Goal: Information Seeking & Learning: Learn about a topic

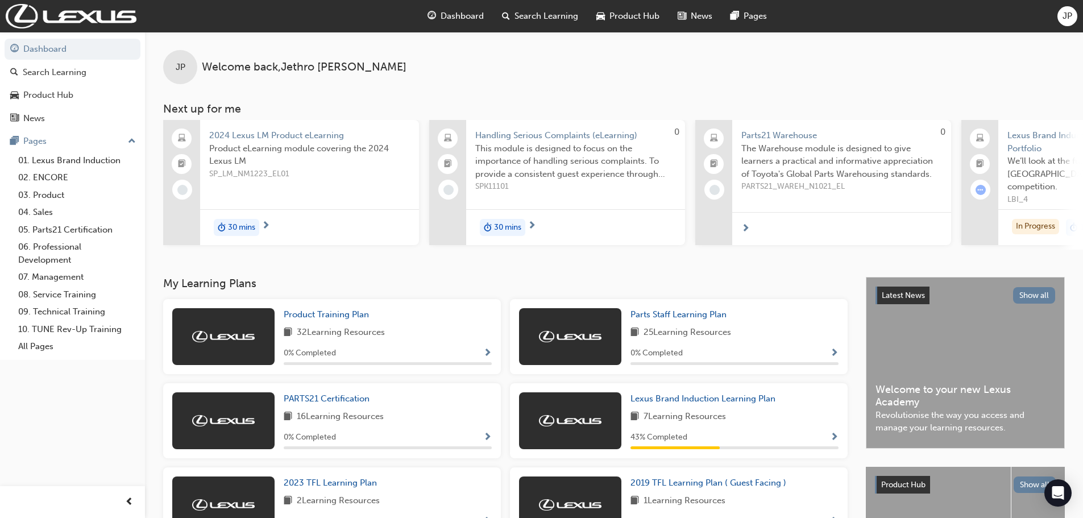
scroll to position [57, 0]
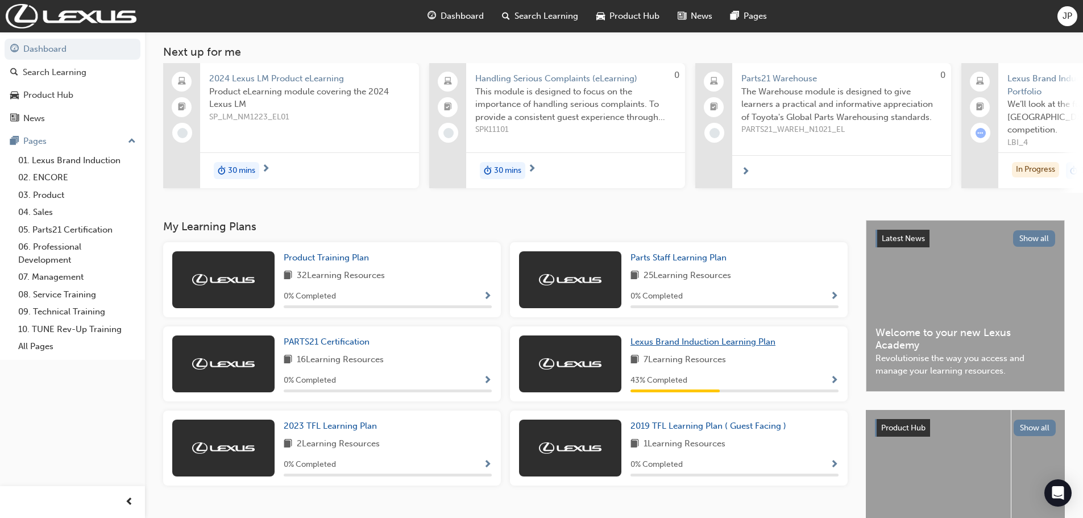
click at [659, 346] on span "Lexus Brand Induction Learning Plan" at bounding box center [703, 342] width 145 height 10
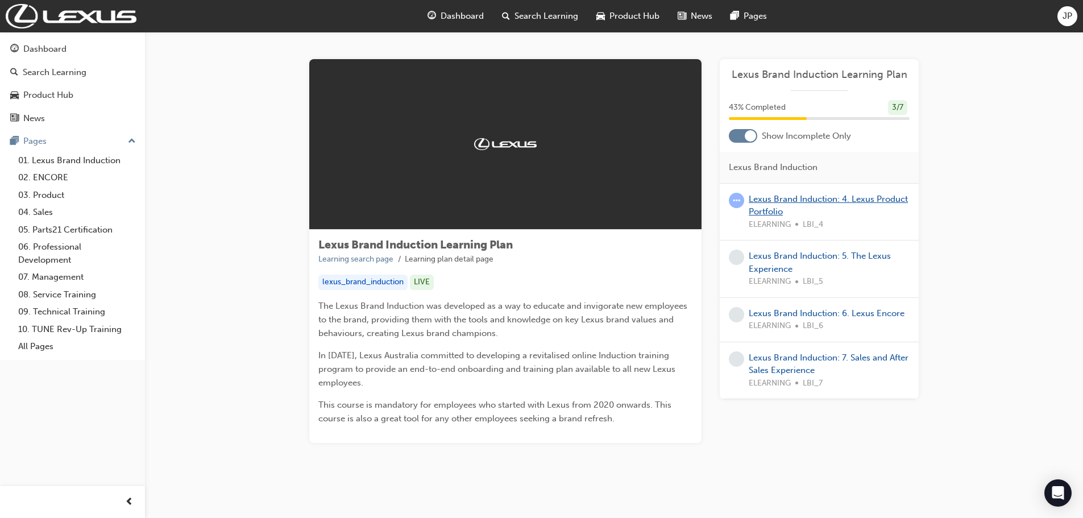
click at [786, 198] on link "Lexus Brand Induction: 4. Lexus Product Portfolio" at bounding box center [828, 205] width 159 height 23
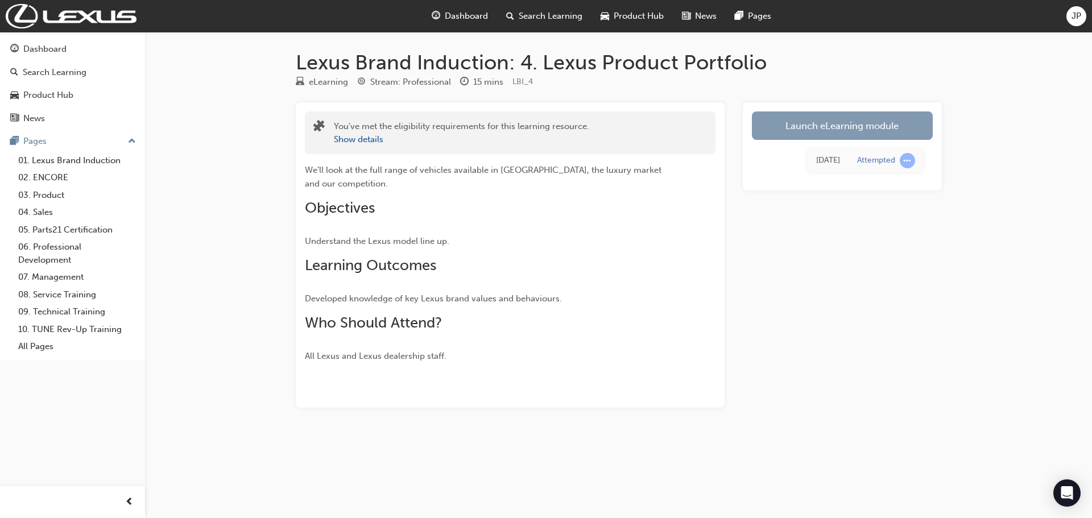
click at [839, 135] on link "Launch eLearning module" at bounding box center [842, 125] width 181 height 28
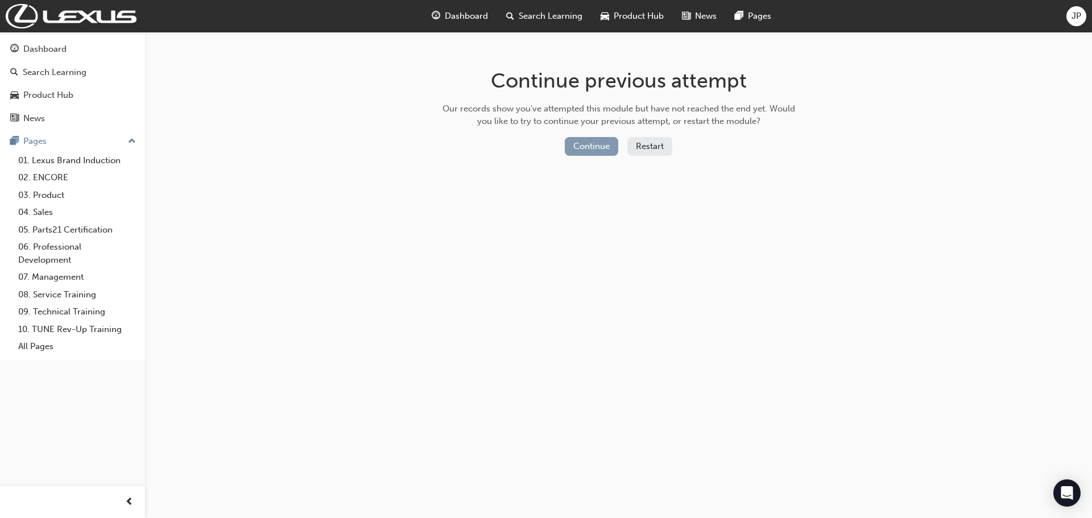
click at [611, 151] on button "Continue" at bounding box center [591, 146] width 53 height 19
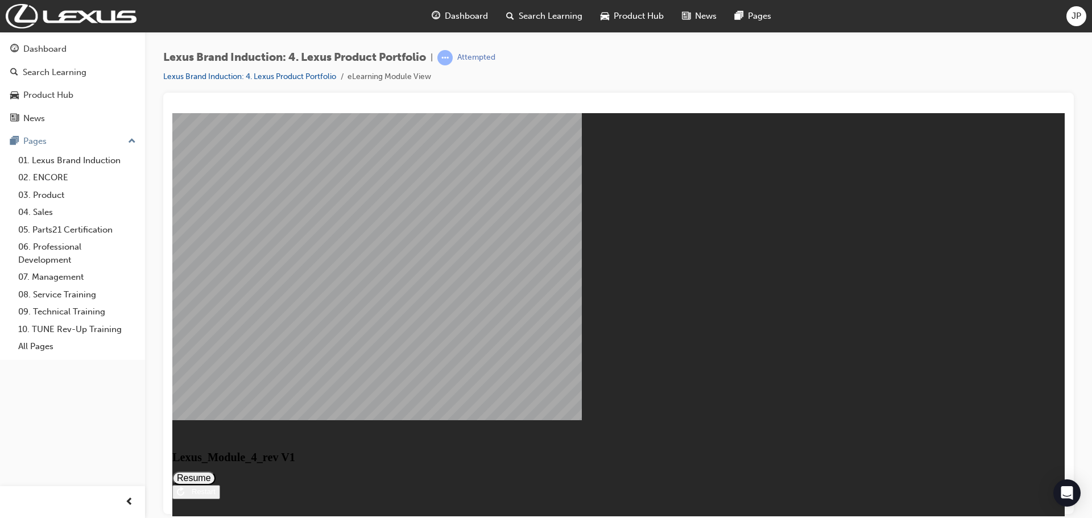
click at [216, 471] on button "Resume" at bounding box center [193, 478] width 43 height 14
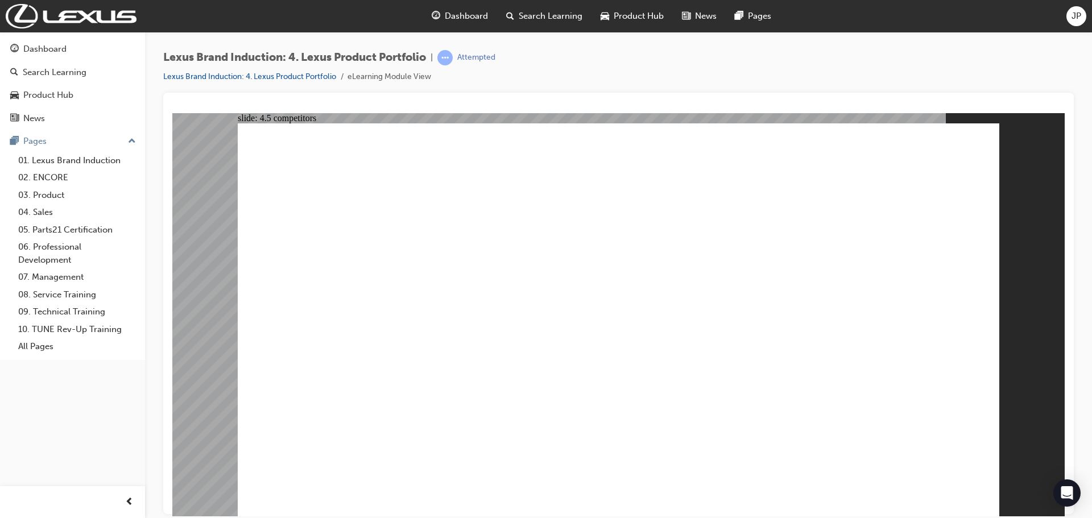
drag, startPoint x: 876, startPoint y: 282, endPoint x: 577, endPoint y: 395, distance: 320.2
drag, startPoint x: 559, startPoint y: 261, endPoint x: 702, endPoint y: 344, distance: 165.9
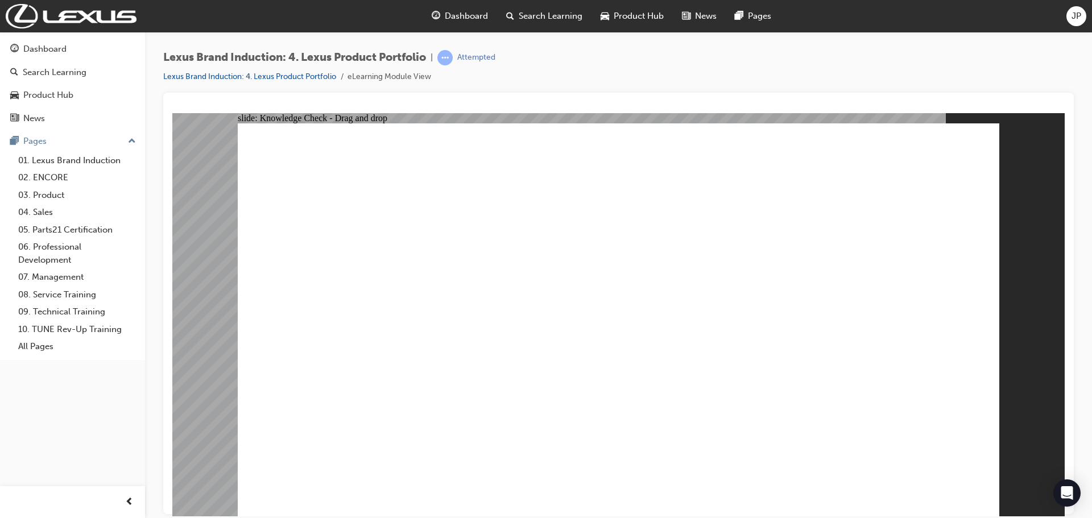
drag, startPoint x: 705, startPoint y: 271, endPoint x: 871, endPoint y: 382, distance: 199.7
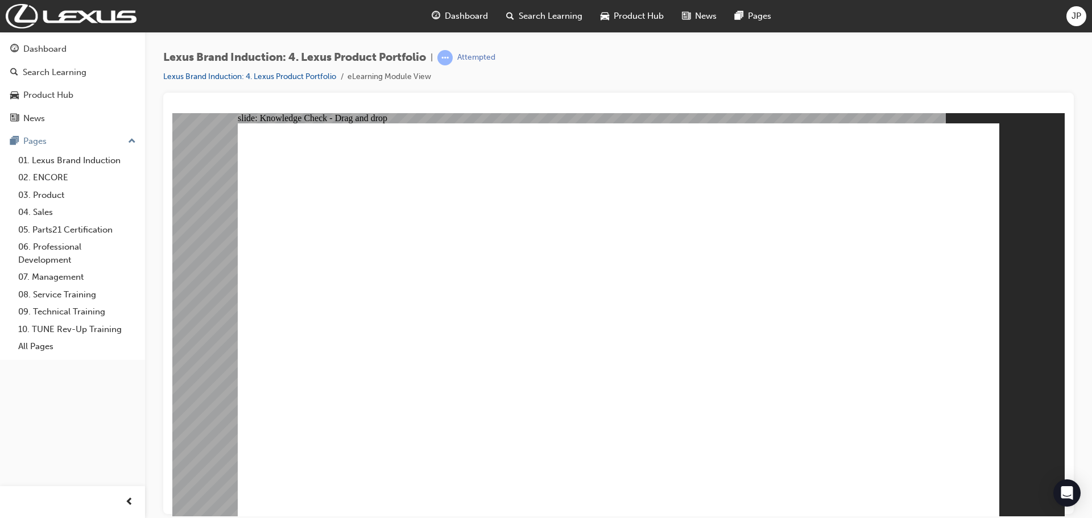
radio input "true"
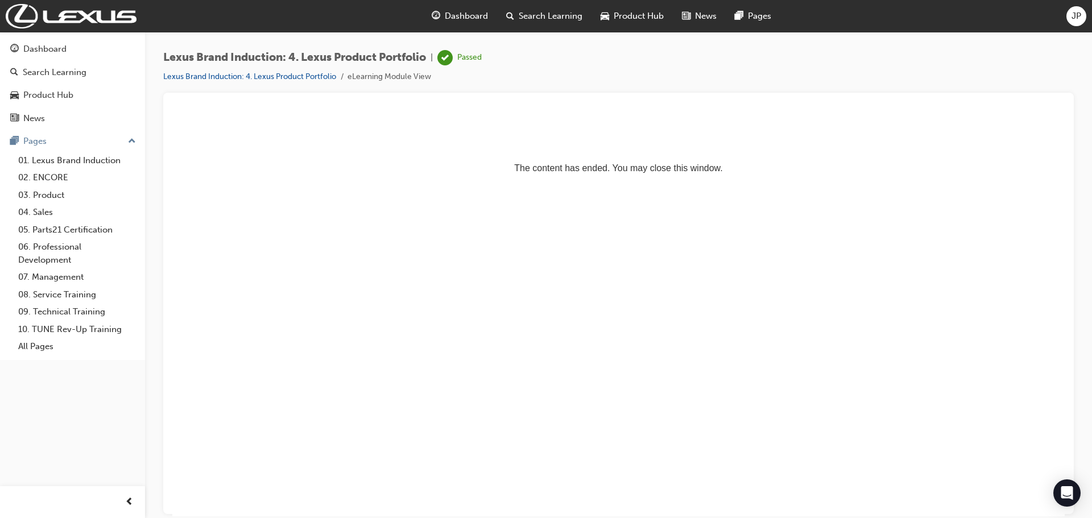
click at [900, 182] on html "The content has ended. You may close this window." at bounding box center [618, 147] width 892 height 69
click at [800, 182] on html "The content has ended. You may close this window." at bounding box center [618, 147] width 892 height 69
click at [91, 139] on div "Pages" at bounding box center [72, 141] width 125 height 14
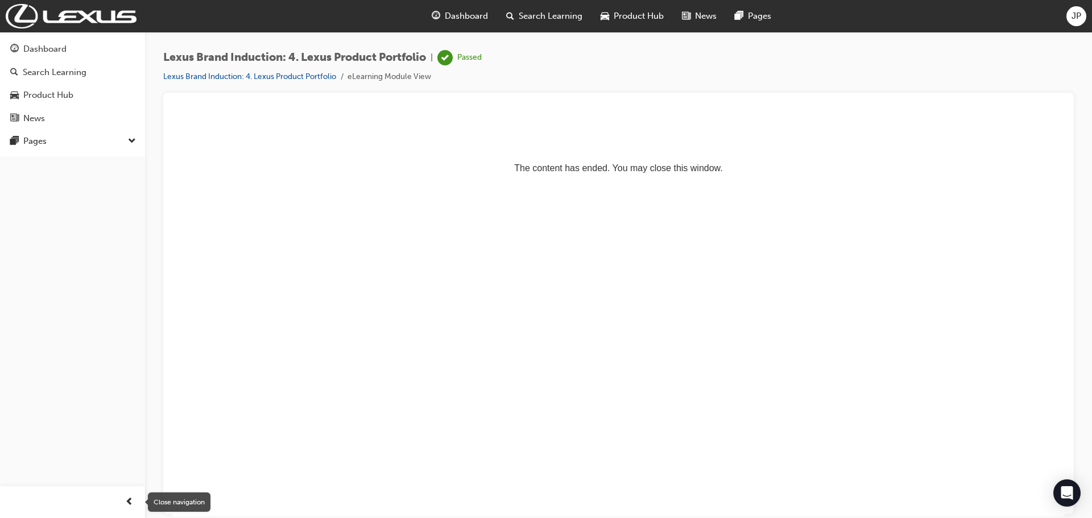
click at [126, 501] on span "prev-icon" at bounding box center [129, 502] width 9 height 14
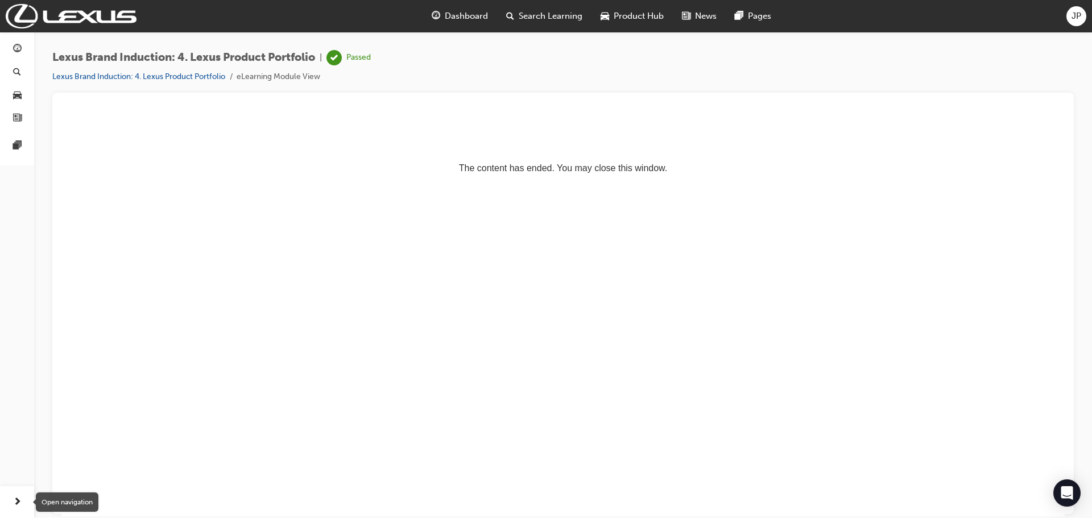
click at [18, 510] on div "button" at bounding box center [17, 502] width 23 height 23
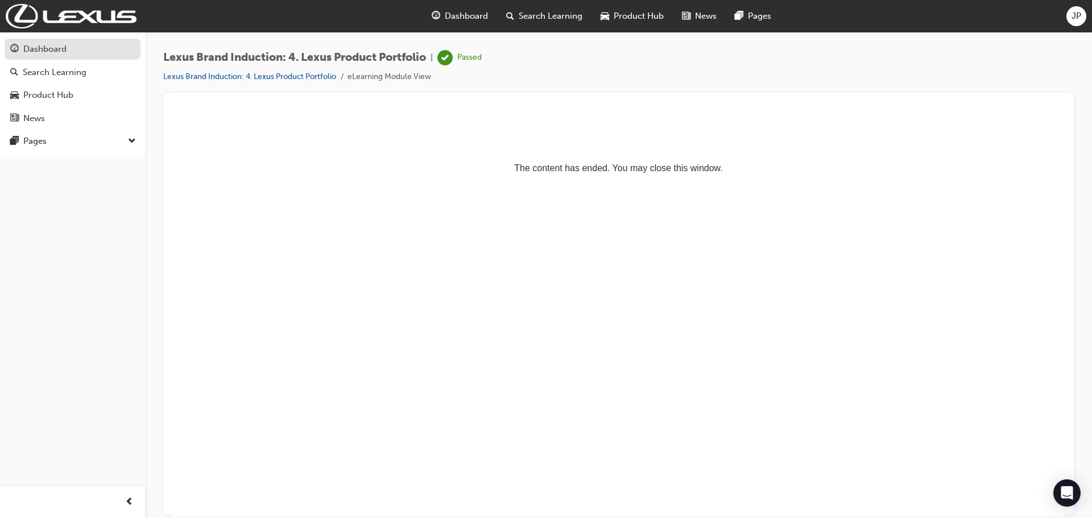
click at [69, 47] on div "Dashboard" at bounding box center [72, 49] width 125 height 14
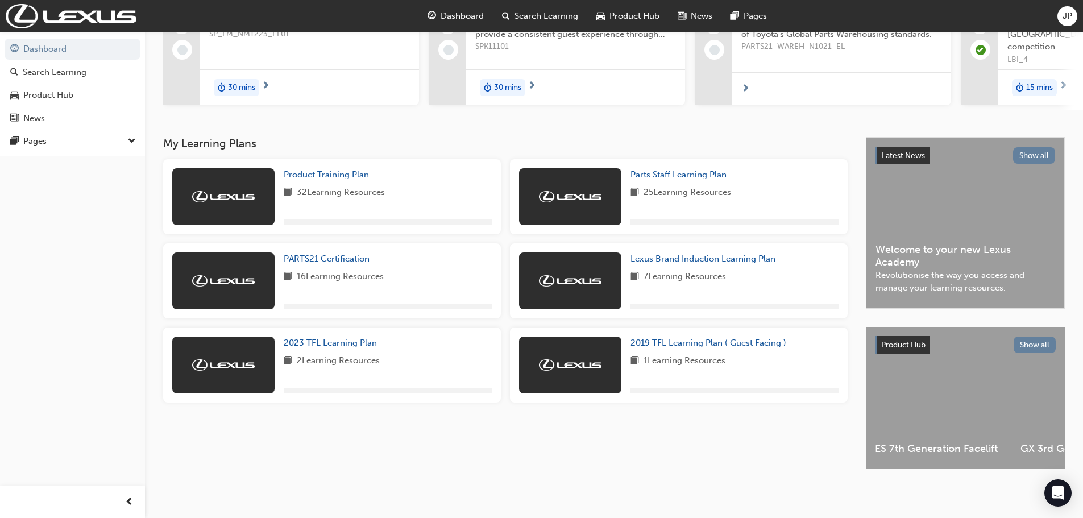
scroll to position [149, 0]
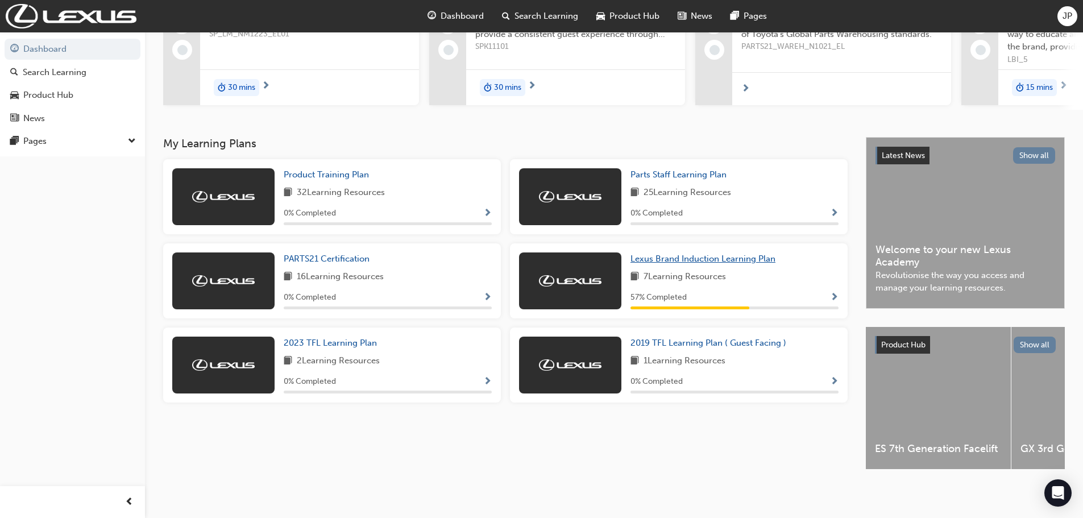
click at [654, 256] on span "Lexus Brand Induction Learning Plan" at bounding box center [703, 259] width 145 height 10
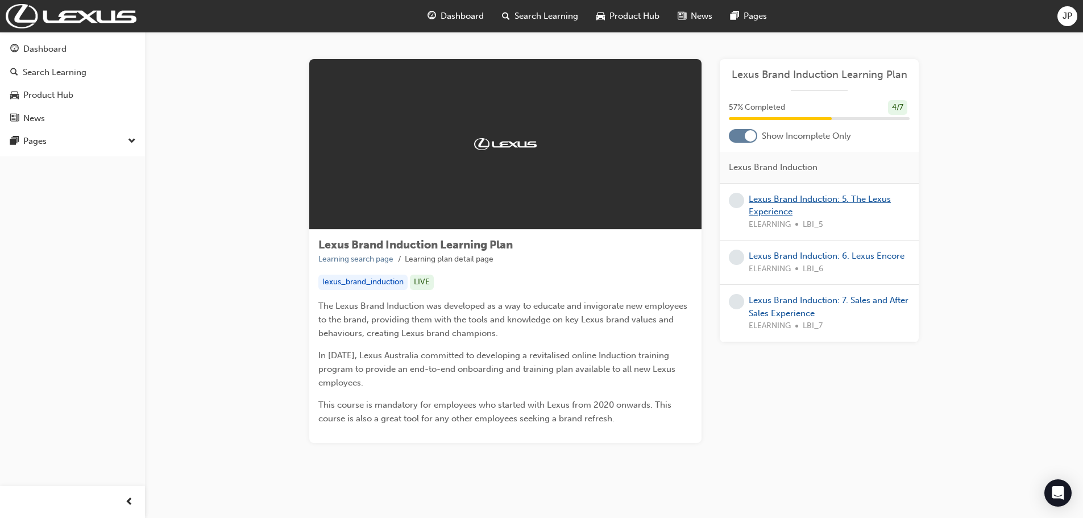
click at [789, 194] on link "Lexus Brand Induction: 5. The Lexus Experience" at bounding box center [820, 205] width 142 height 23
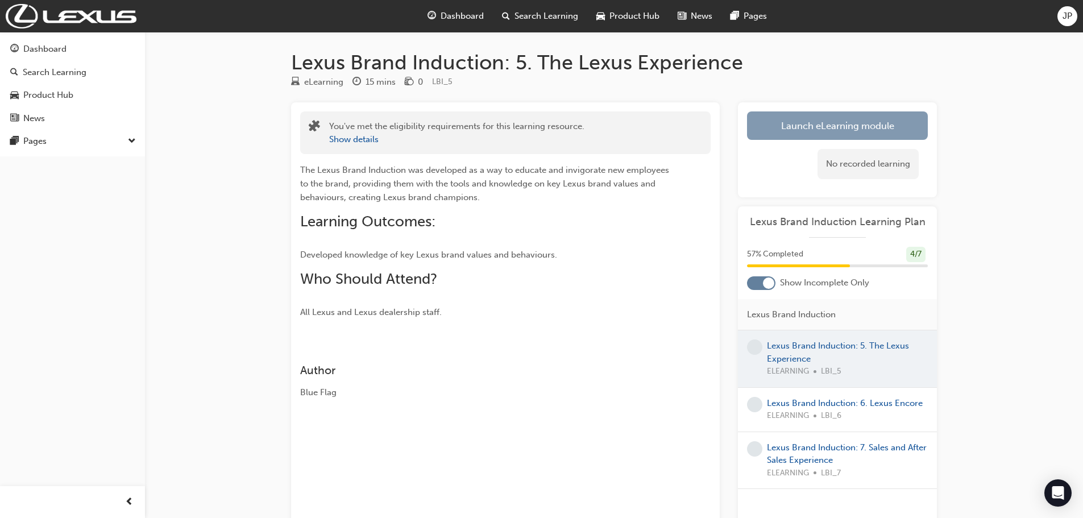
click at [775, 133] on link "Launch eLearning module" at bounding box center [837, 125] width 181 height 28
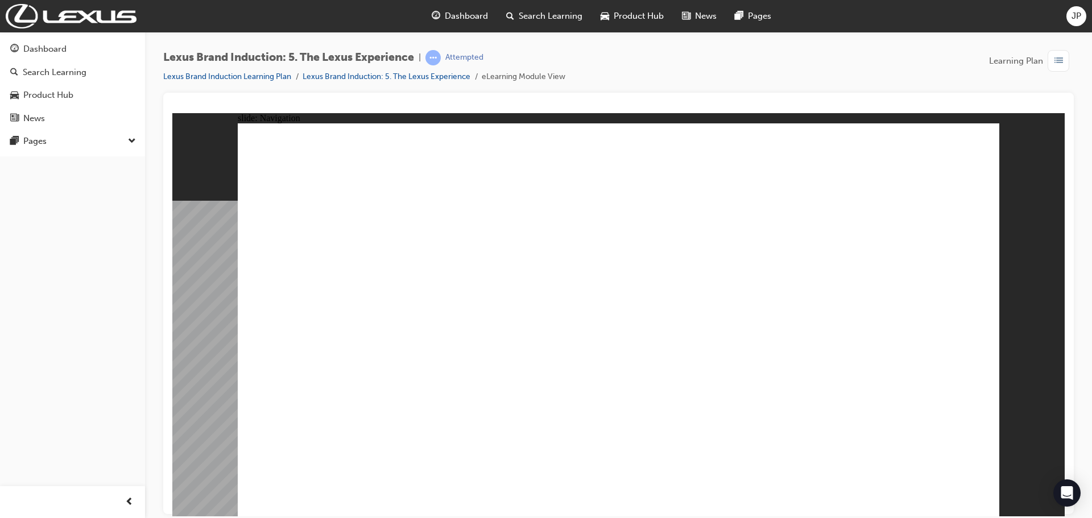
type input "5"
type input "4"
type input "5"
type input "4"
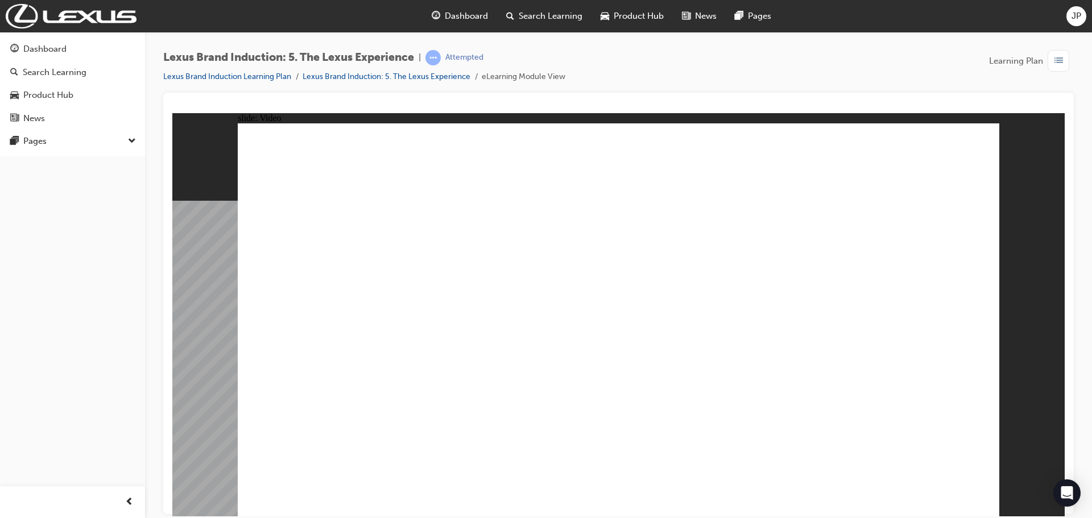
type input "6"
type input "4"
type input "6"
type input "4"
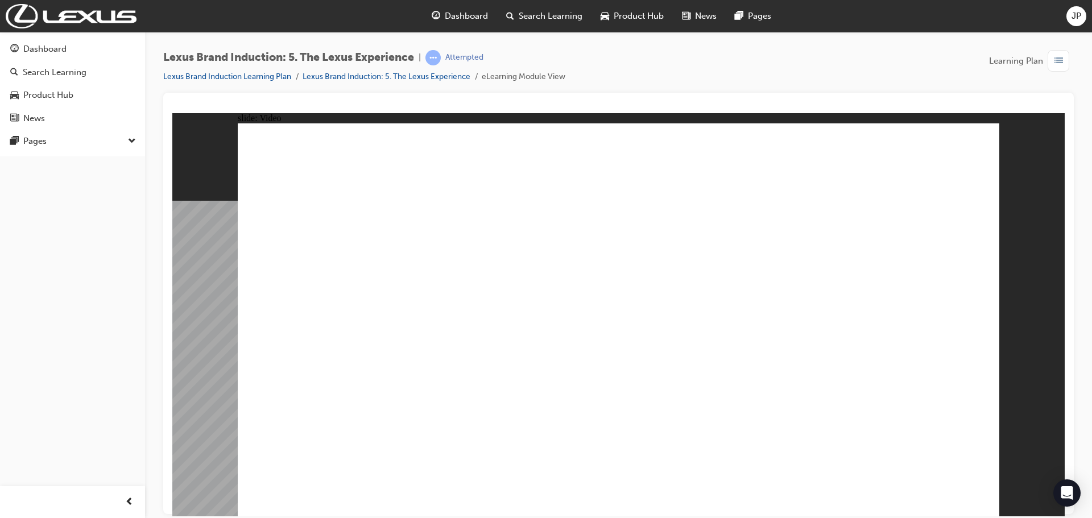
type input "6"
type input "3"
type input "6"
type input "3"
type input "6"
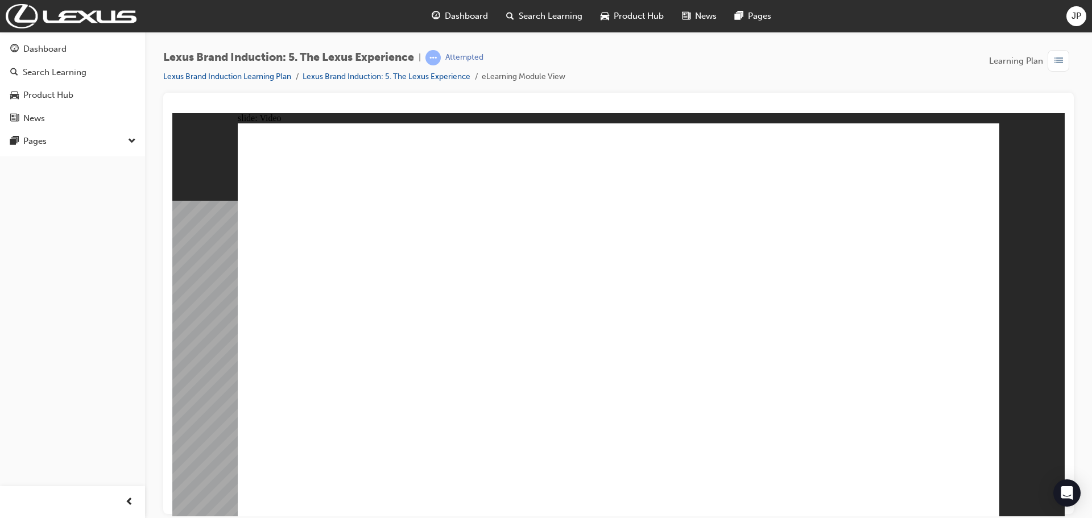
type input "3"
type input "6"
type input "3"
type input "6"
type input "3"
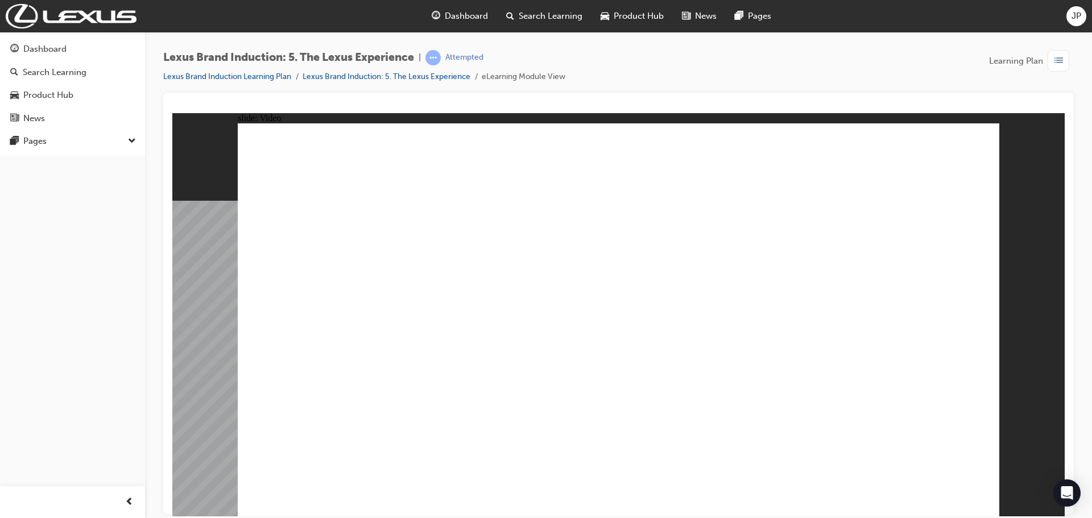
type input "6"
type input "3"
type input "6"
type input "2"
type input "6"
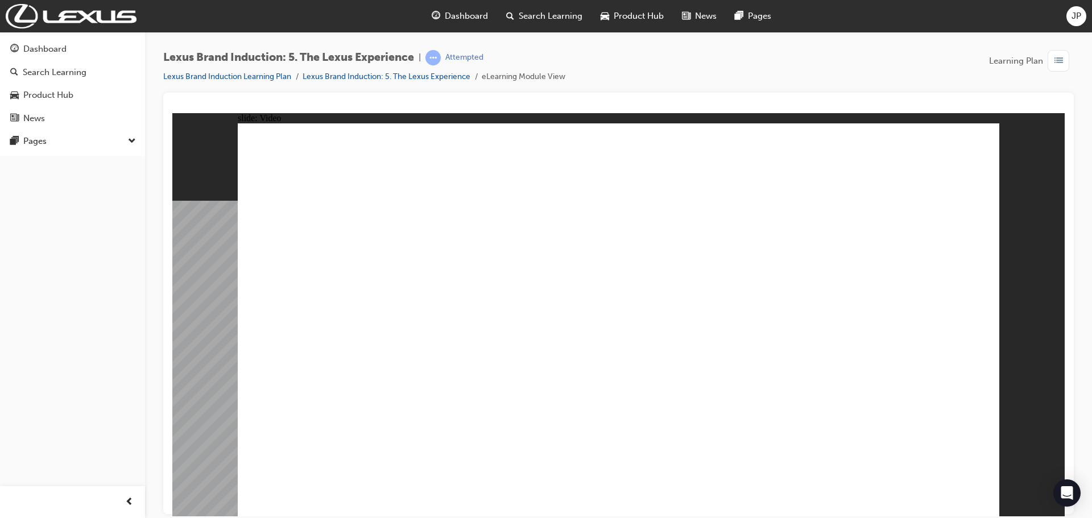
type input "2"
type input "6"
type input "2"
type input "7"
type input "2"
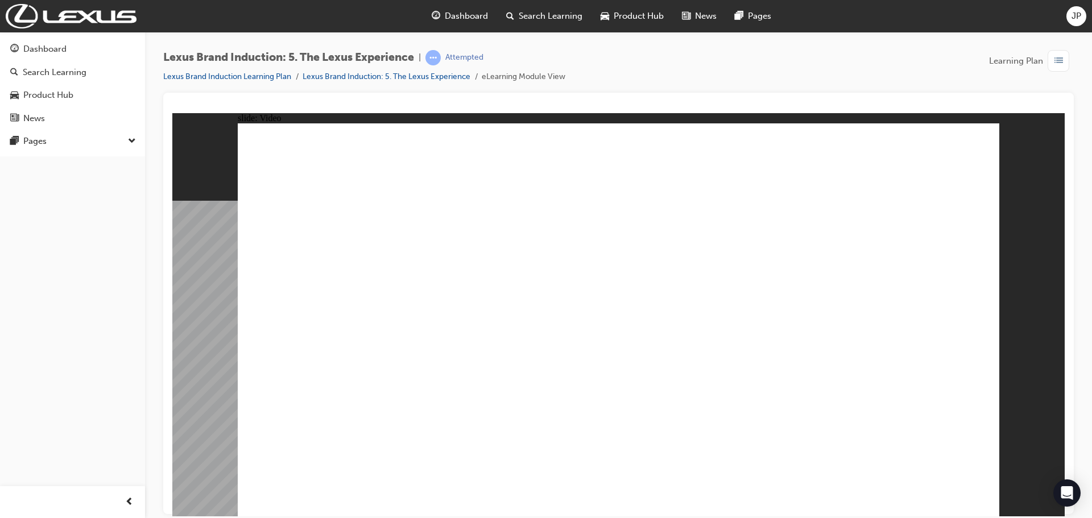
type input "7"
type input "1"
type input "7"
type input "1"
type input "7"
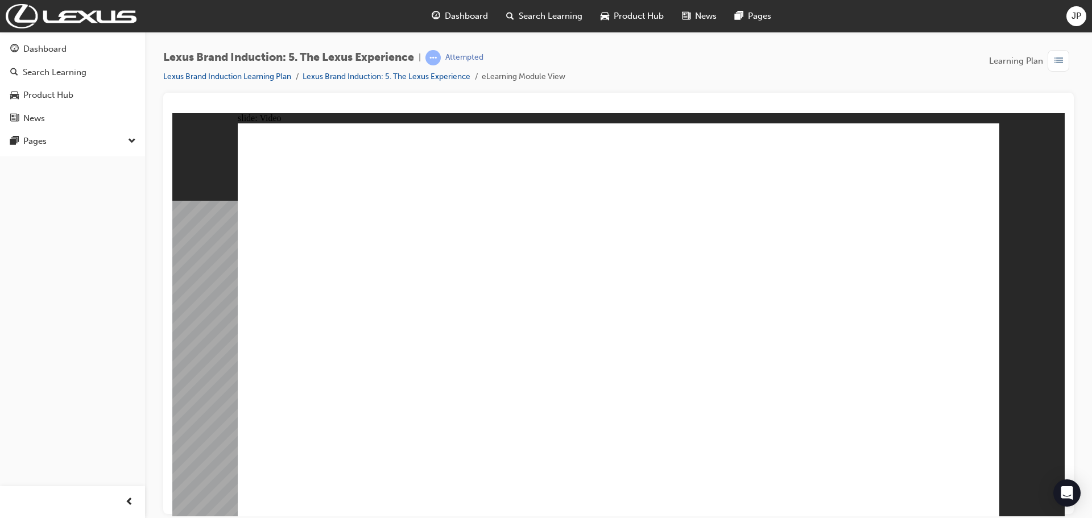
type input "1"
type input "7"
type input "1"
type input "7"
type input "1"
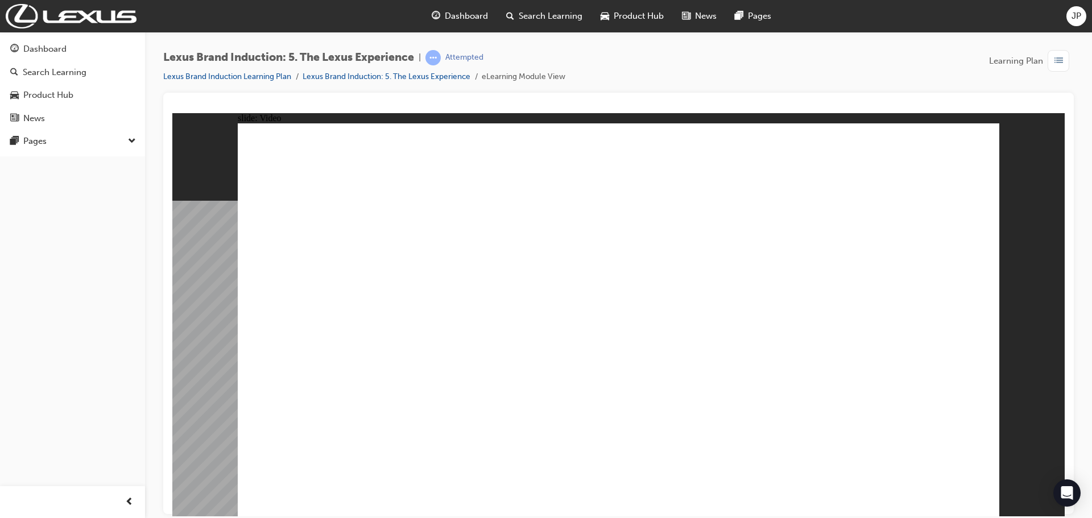
drag, startPoint x: 783, startPoint y: 423, endPoint x: 783, endPoint y: 433, distance: 9.7
type input "10"
type input "0"
drag, startPoint x: 788, startPoint y: 435, endPoint x: 788, endPoint y: 441, distance: 6.3
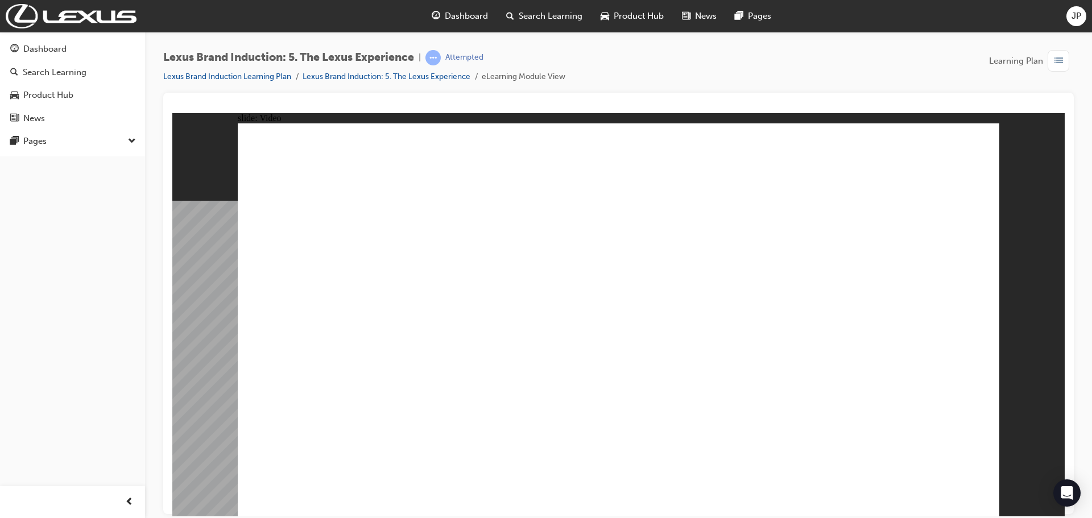
type input "38"
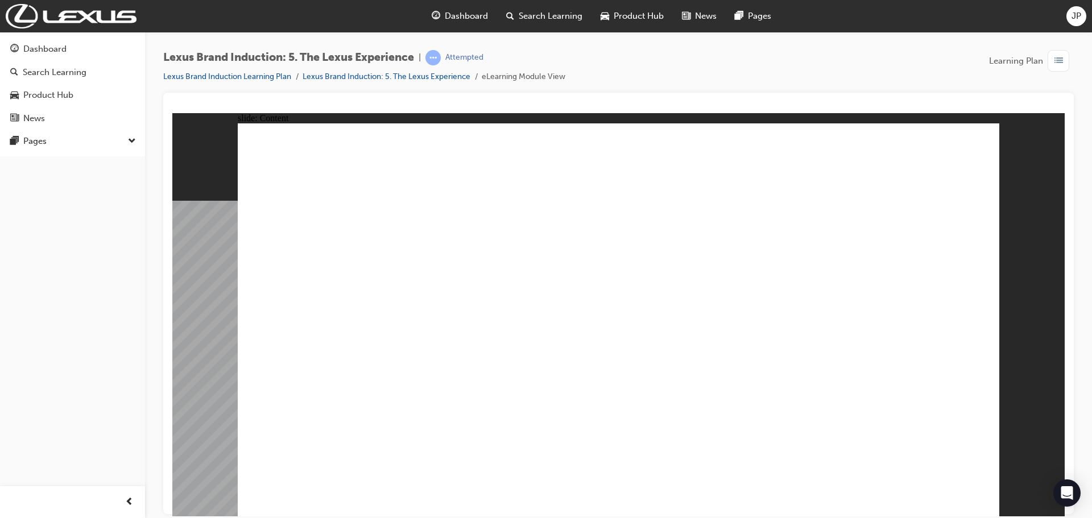
type input "16"
drag, startPoint x: 299, startPoint y: 279, endPoint x: 461, endPoint y: 283, distance: 161.6
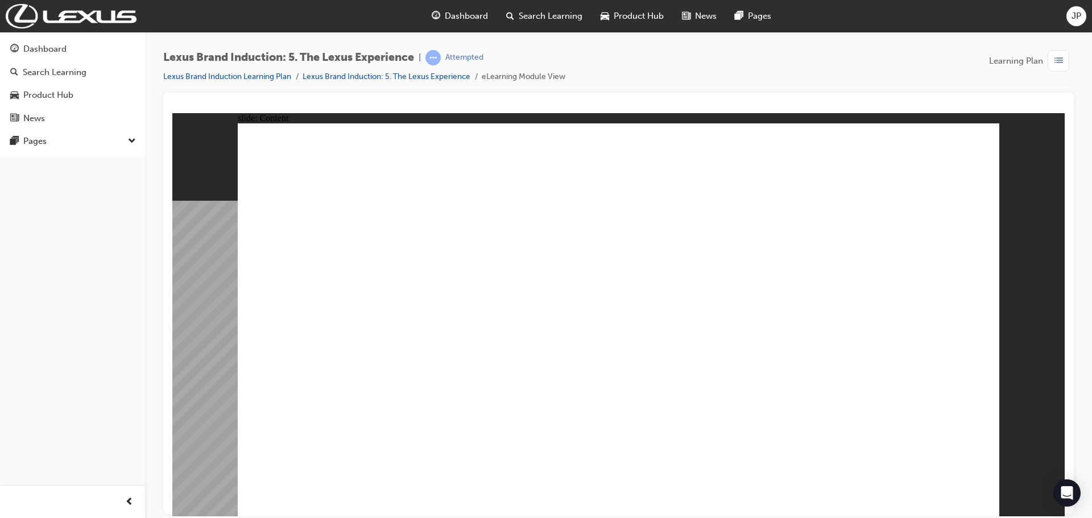
type input "28"
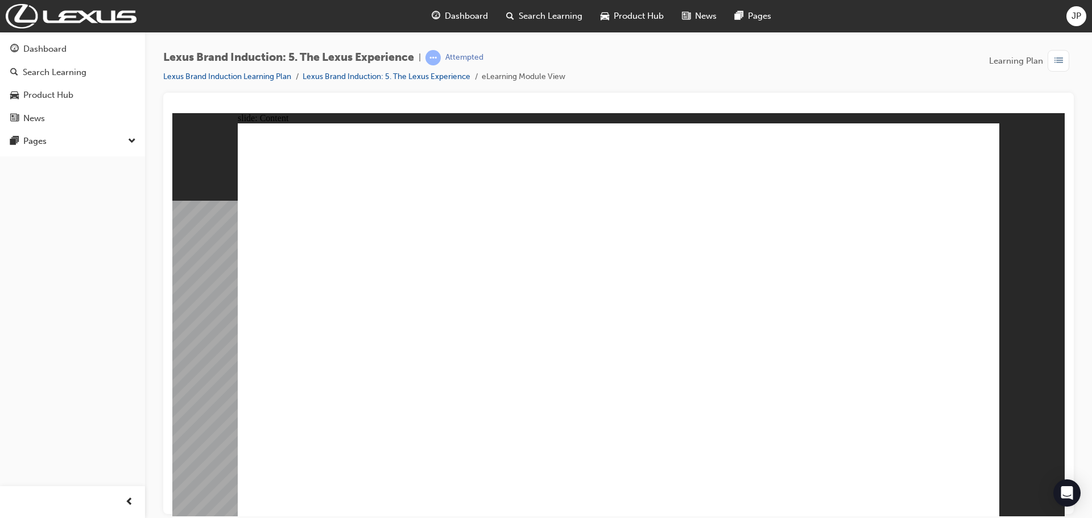
drag, startPoint x: 942, startPoint y: 481, endPoint x: 934, endPoint y: 462, distance: 20.4
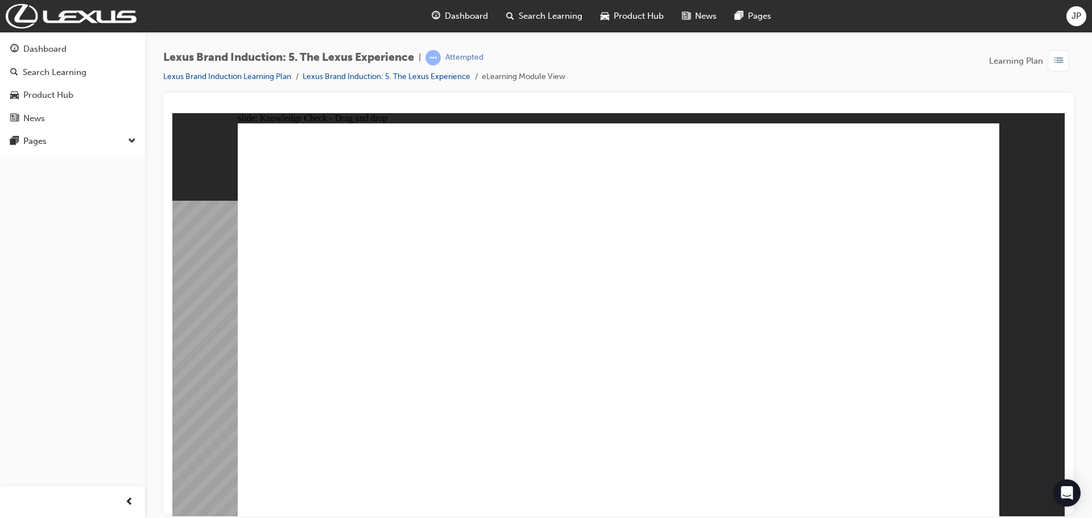
drag, startPoint x: 780, startPoint y: 299, endPoint x: 572, endPoint y: 398, distance: 230.5
drag, startPoint x: 589, startPoint y: 266, endPoint x: 698, endPoint y: 366, distance: 148.5
checkbox input "true"
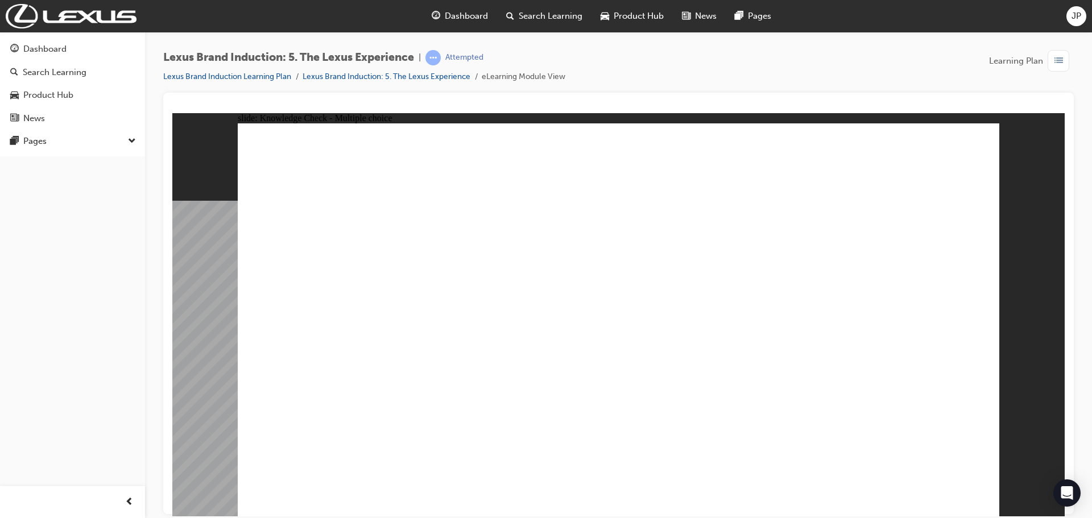
checkbox input "true"
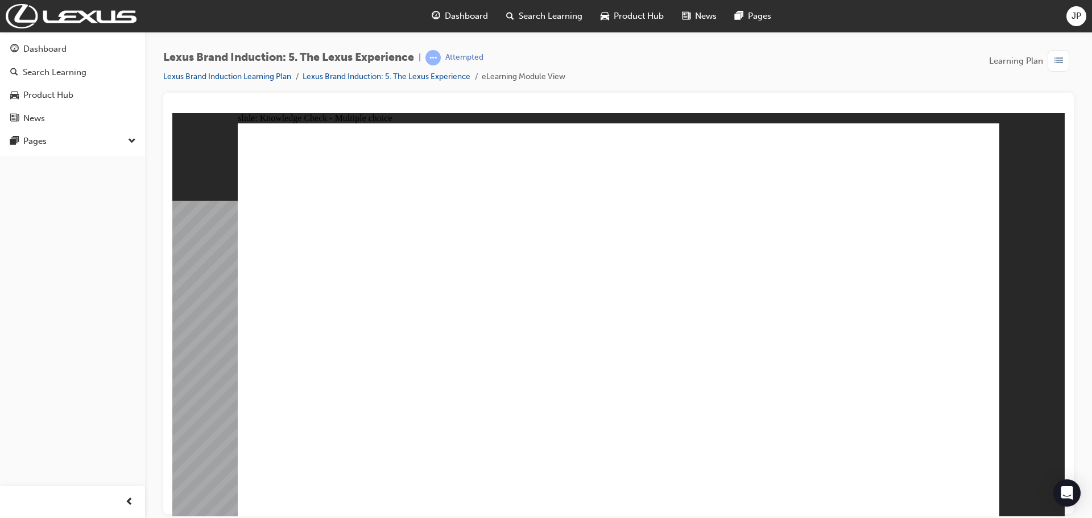
checkbox input "true"
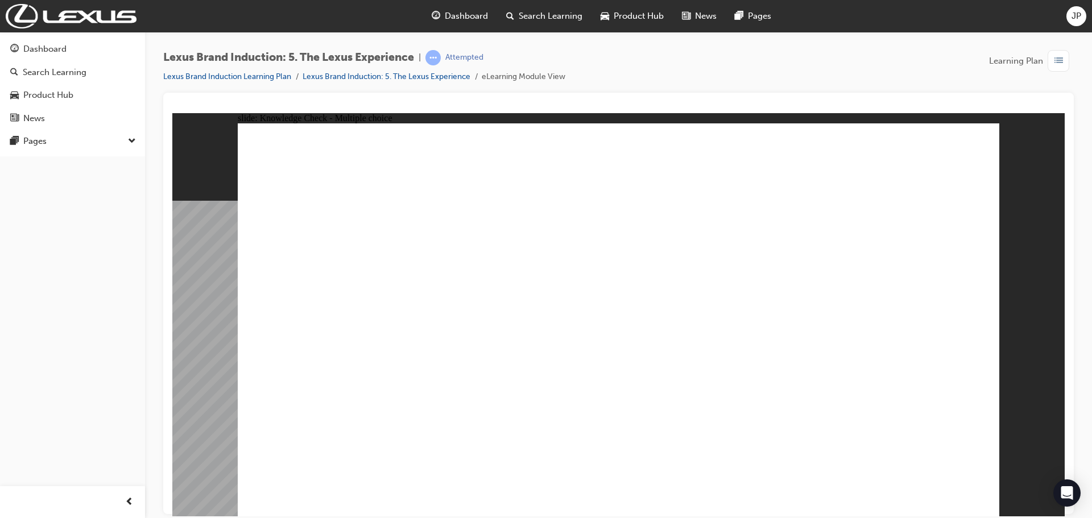
drag, startPoint x: 581, startPoint y: 283, endPoint x: 698, endPoint y: 369, distance: 145.3
drag, startPoint x: 753, startPoint y: 296, endPoint x: 555, endPoint y: 319, distance: 199.2
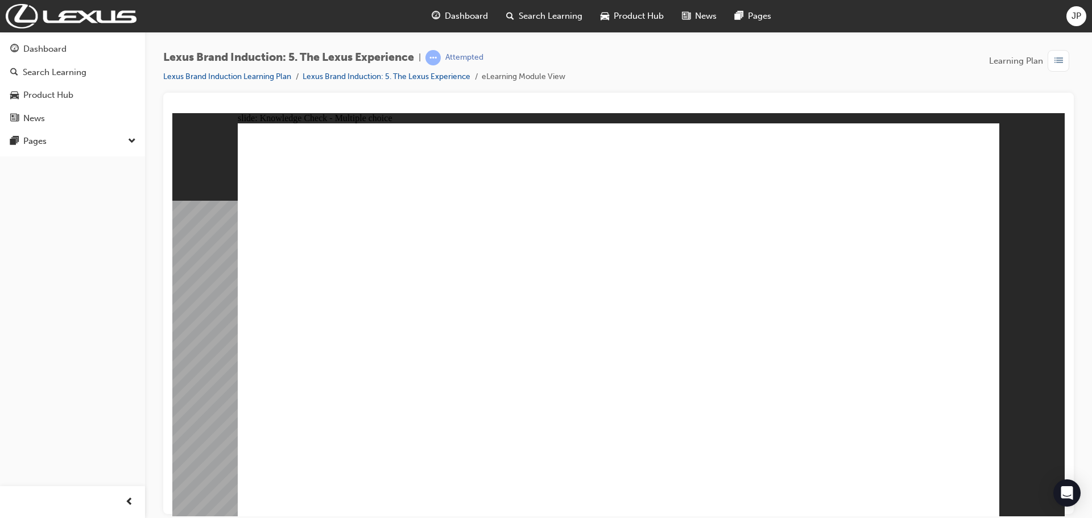
checkbox input "true"
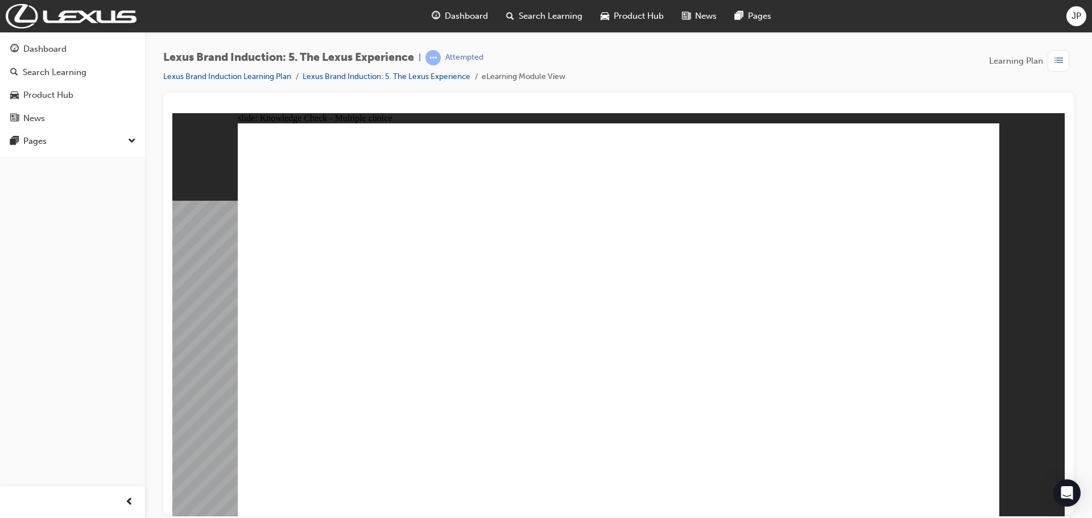
checkbox input "true"
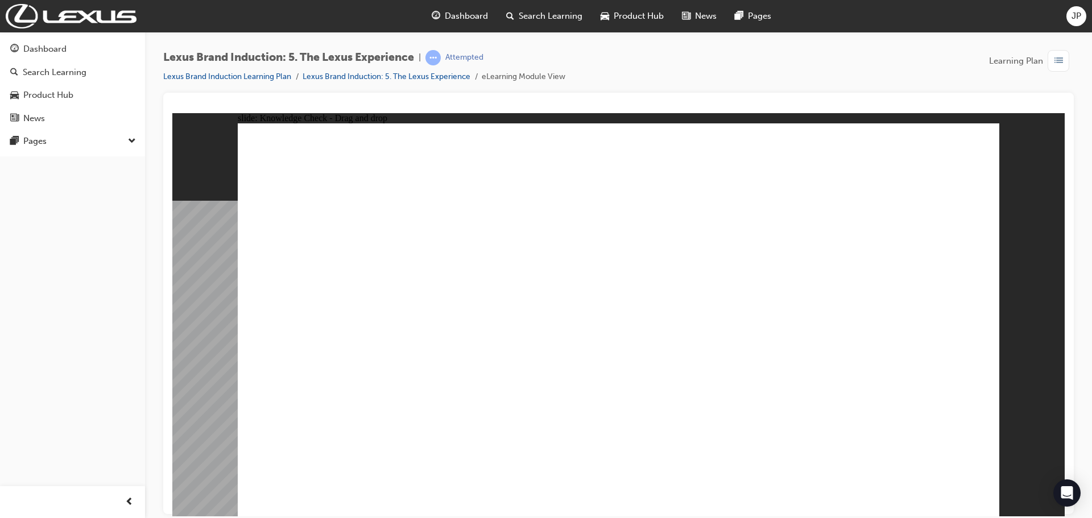
drag, startPoint x: 595, startPoint y: 271, endPoint x: 803, endPoint y: 325, distance: 214.0
drag, startPoint x: 655, startPoint y: 257, endPoint x: 758, endPoint y: 270, distance: 103.7
drag, startPoint x: 728, startPoint y: 409, endPoint x: 685, endPoint y: 394, distance: 45.9
drag, startPoint x: 629, startPoint y: 303, endPoint x: 799, endPoint y: 381, distance: 187.3
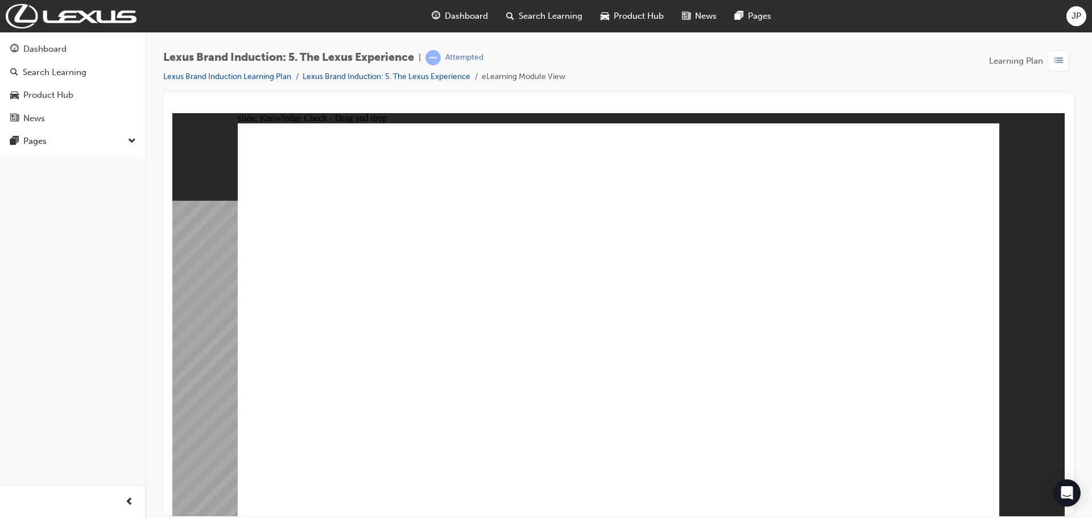
type input "2"
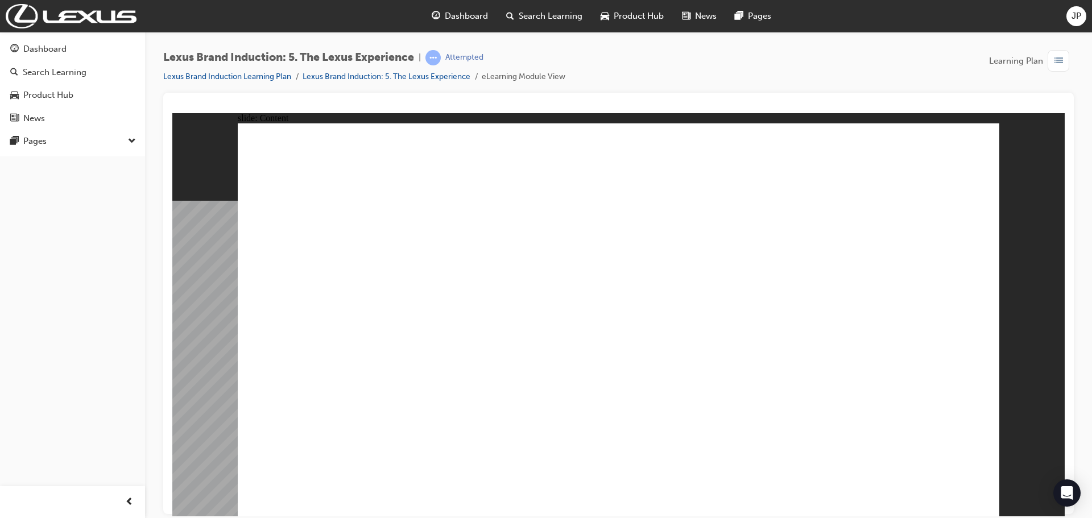
drag, startPoint x: 698, startPoint y: 313, endPoint x: 545, endPoint y: 383, distance: 169.0
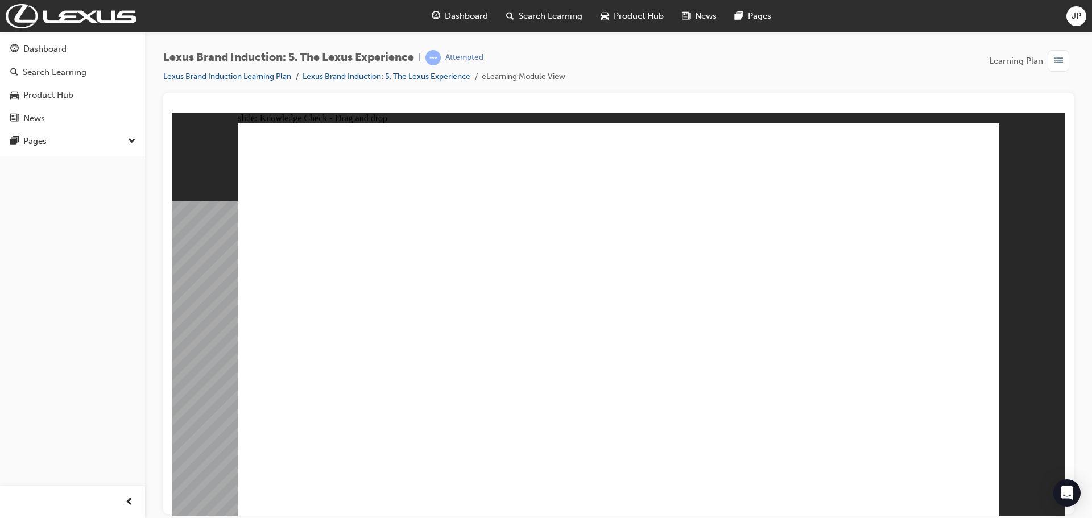
drag, startPoint x: 618, startPoint y: 365, endPoint x: 612, endPoint y: 363, distance: 6.1
checkbox input "true"
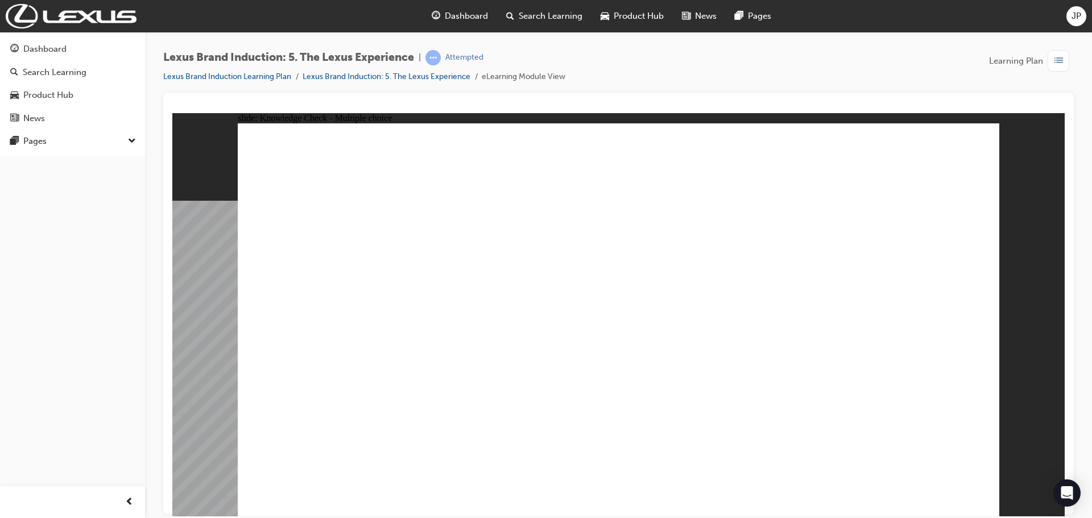
checkbox input "true"
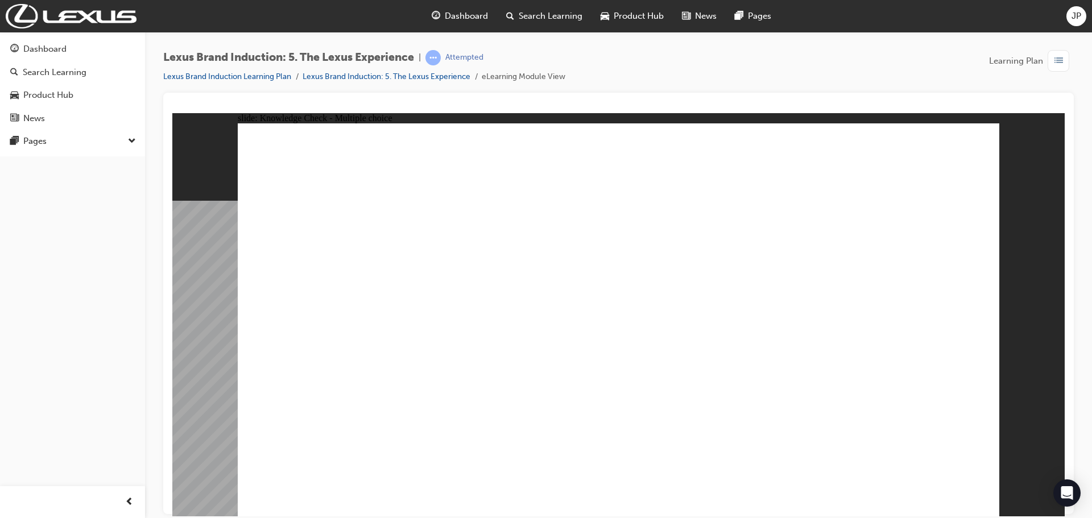
checkbox input "true"
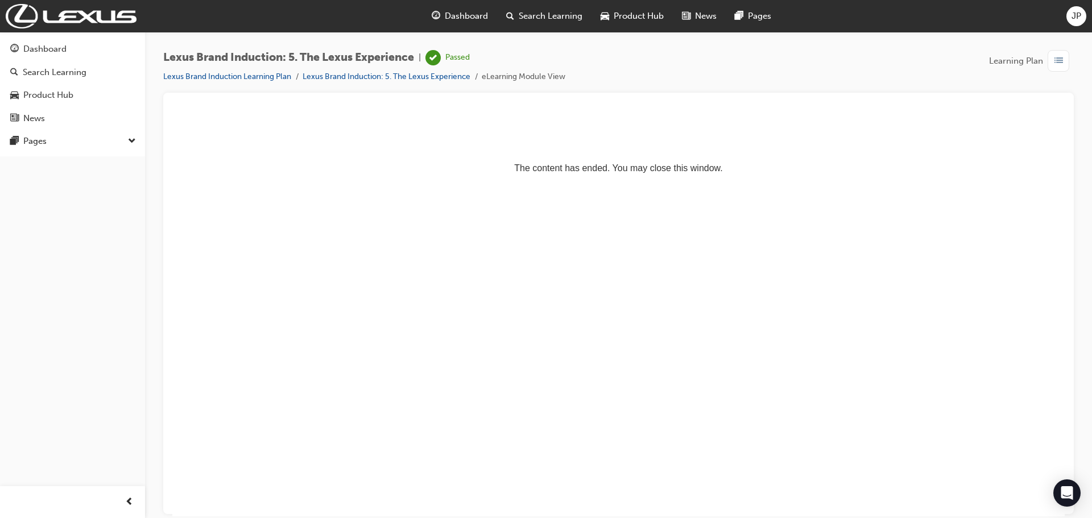
click at [640, 182] on html "The content has ended. You may close this window." at bounding box center [618, 147] width 892 height 69
click at [704, 182] on html "The content has ended. You may close this window." at bounding box center [618, 147] width 892 height 69
click at [680, 182] on html "The content has ended. You may close this window." at bounding box center [618, 147] width 892 height 69
click at [213, 77] on link "Lexus Brand Induction Learning Plan" at bounding box center [227, 77] width 128 height 10
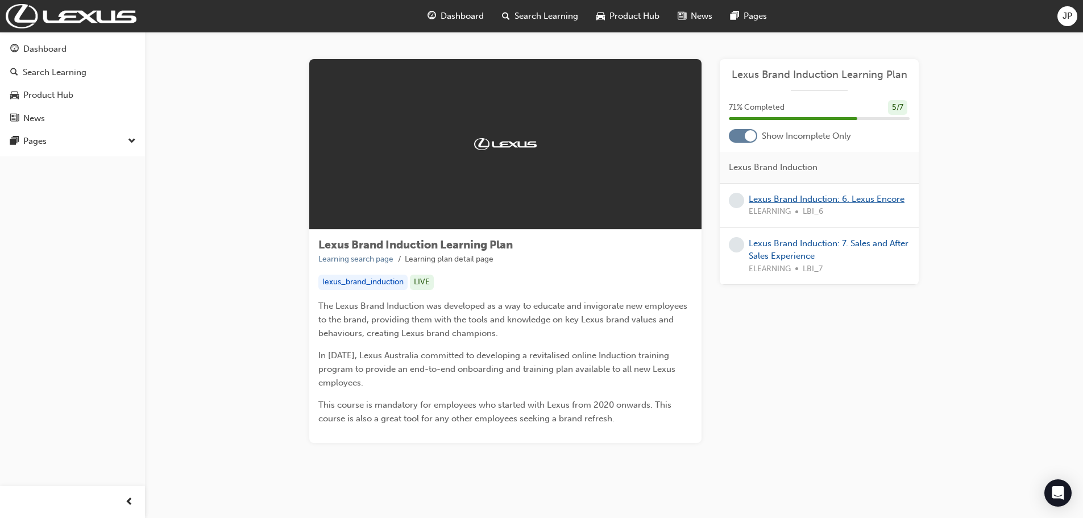
click at [816, 201] on link "Lexus Brand Induction: 6. Lexus Encore" at bounding box center [827, 199] width 156 height 10
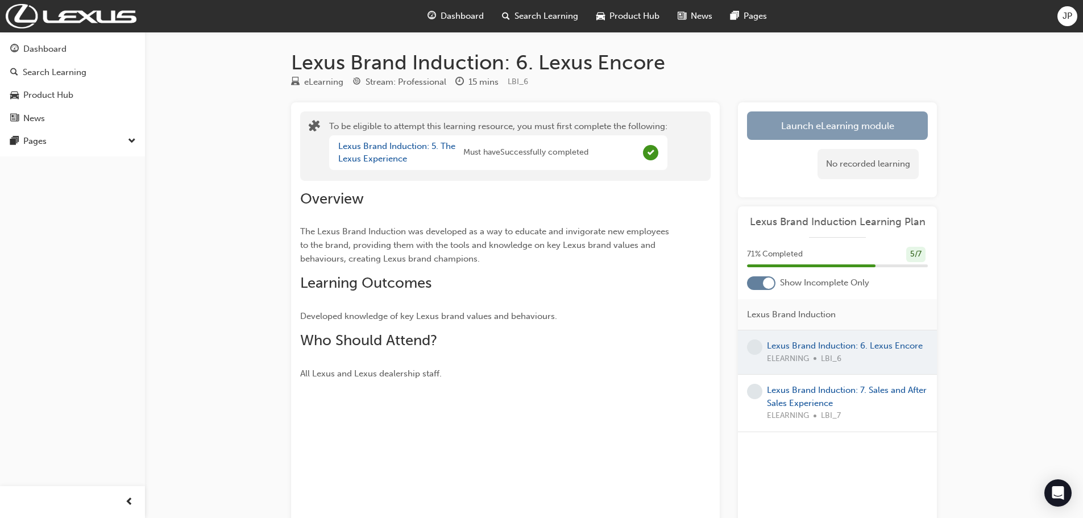
click at [833, 131] on button "Launch eLearning module" at bounding box center [837, 125] width 181 height 28
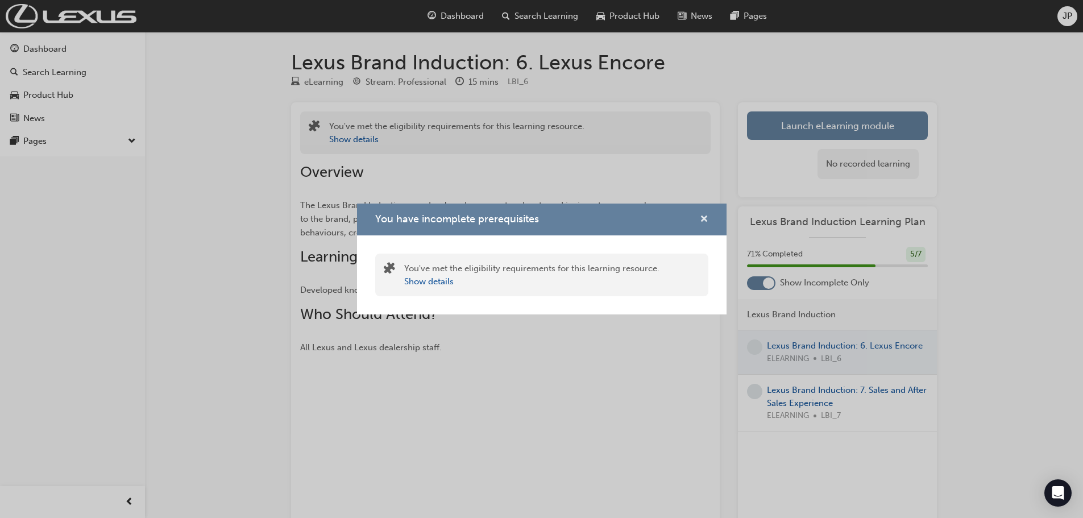
click at [700, 225] on span "cross-icon" at bounding box center [704, 220] width 9 height 10
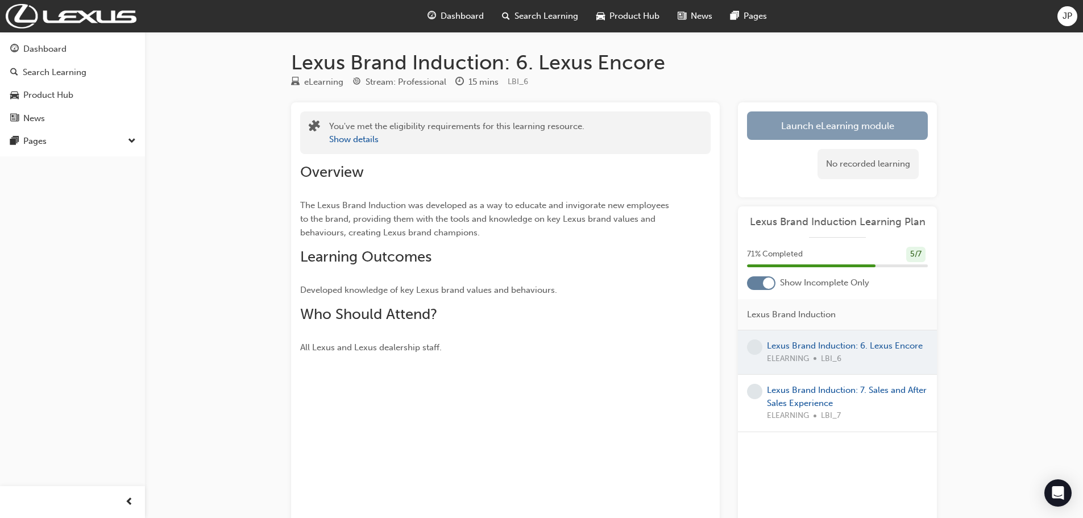
click at [836, 117] on button "Launch eLearning module" at bounding box center [837, 125] width 181 height 28
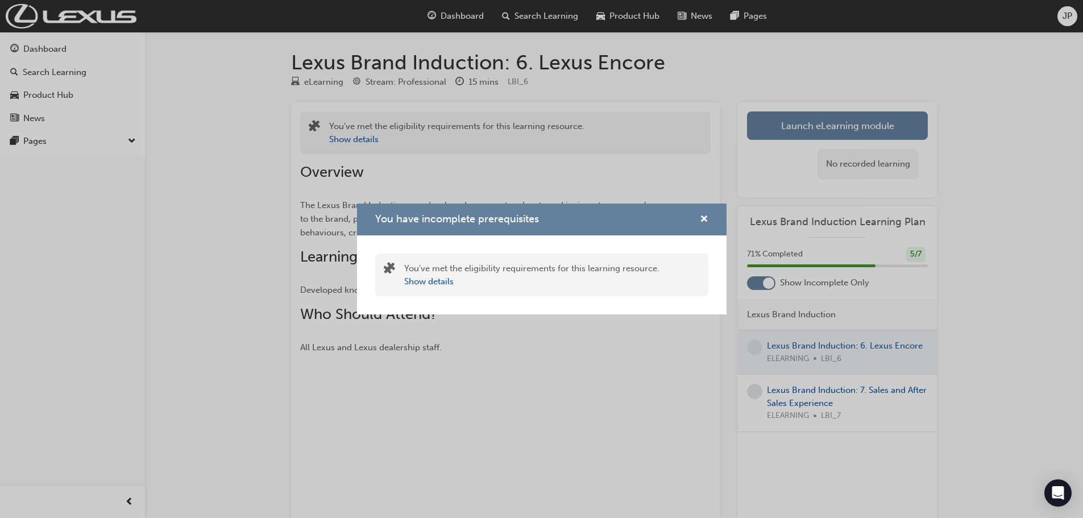
click at [688, 214] on div "You have incomplete prerequisites" at bounding box center [541, 220] width 333 height 14
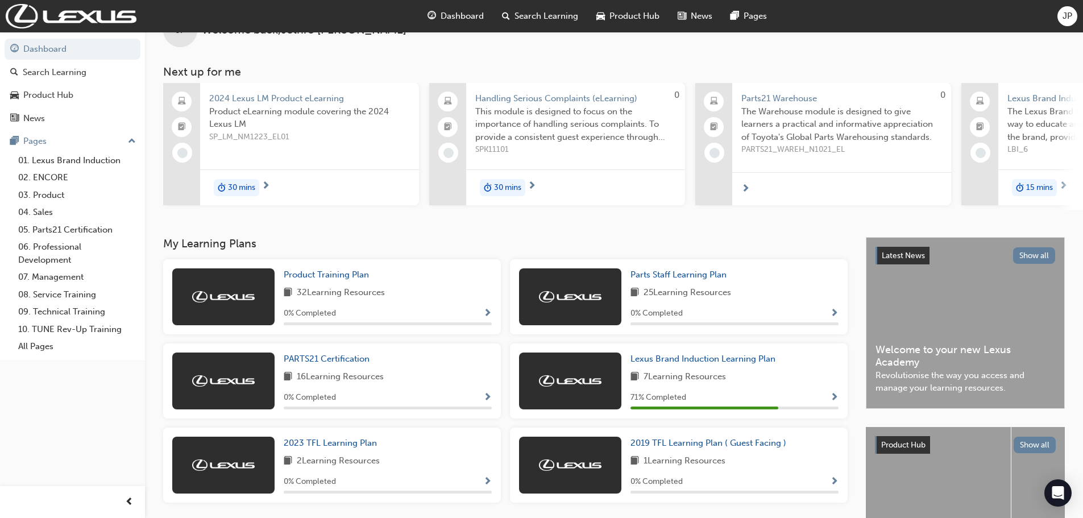
scroll to position [57, 0]
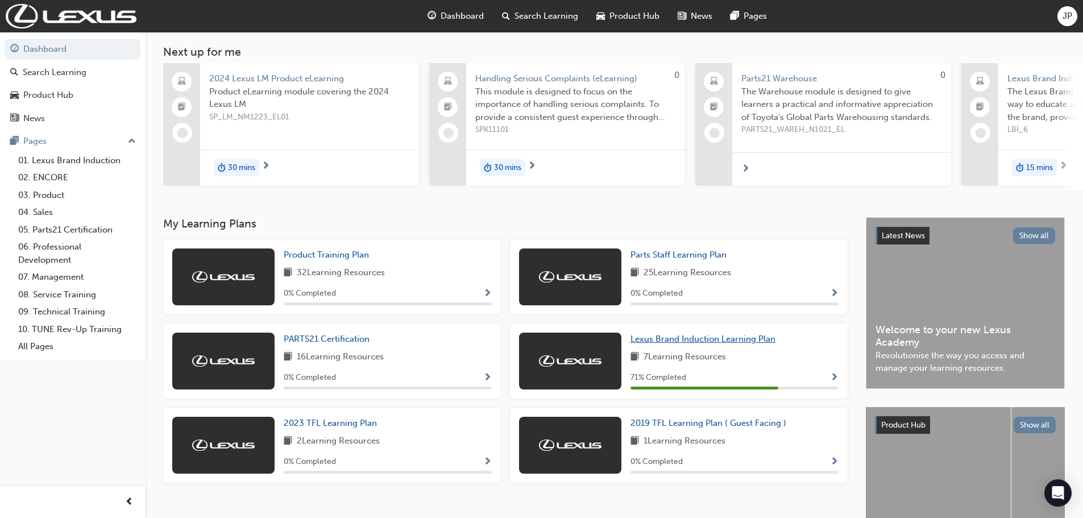
click at [663, 338] on link "Lexus Brand Induction Learning Plan" at bounding box center [706, 339] width 150 height 13
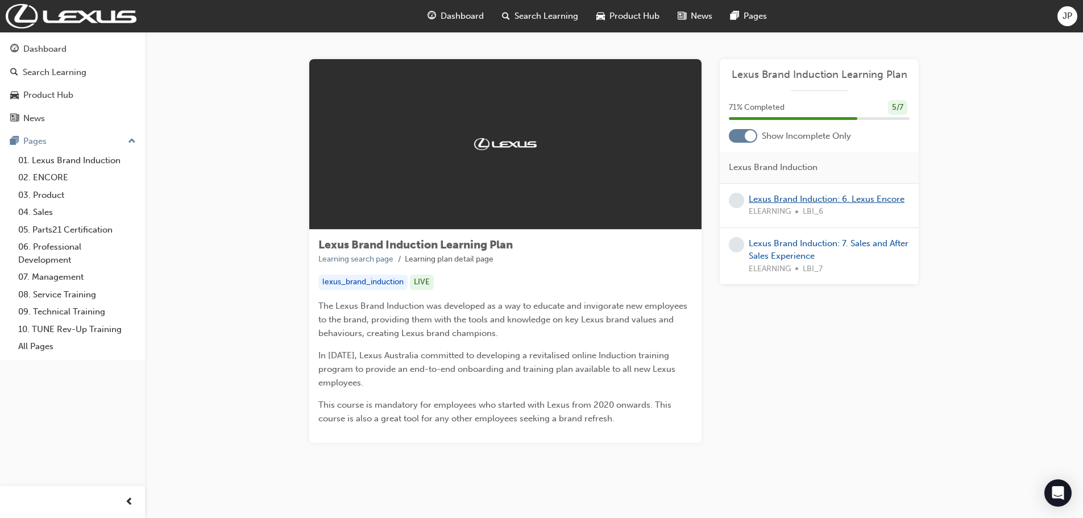
click at [768, 200] on link "Lexus Brand Induction: 6. Lexus Encore" at bounding box center [827, 199] width 156 height 10
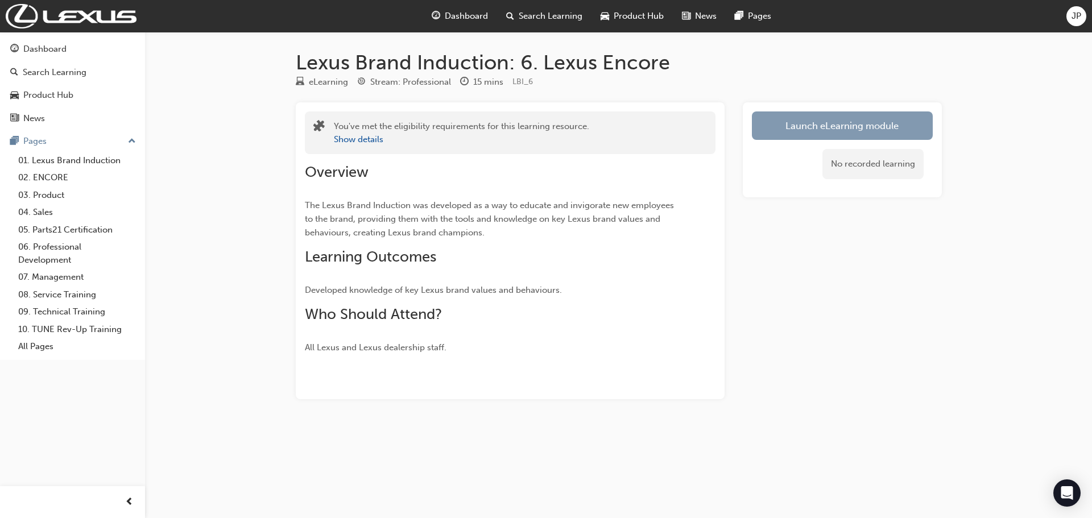
click at [797, 126] on link "Launch eLearning module" at bounding box center [842, 125] width 181 height 28
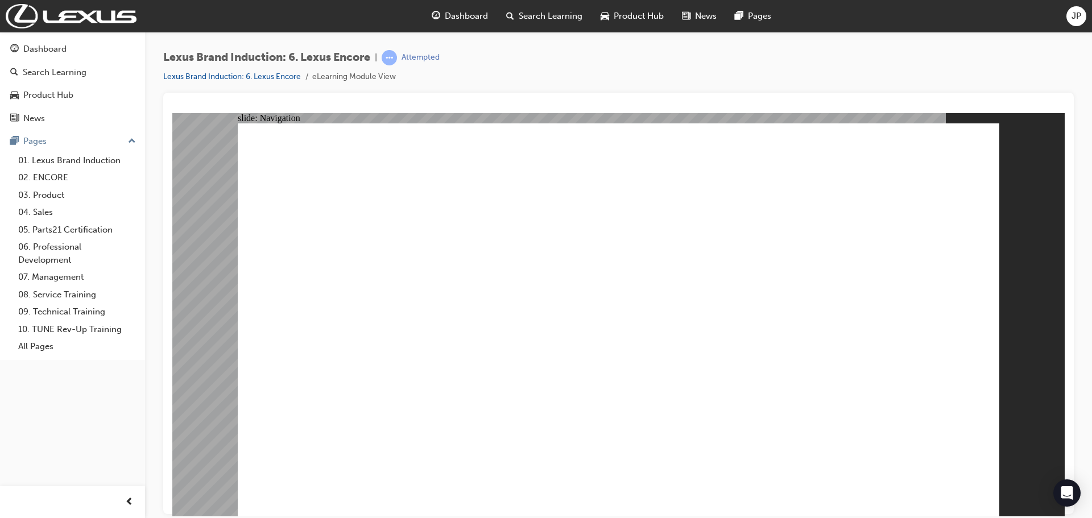
drag, startPoint x: 850, startPoint y: 205, endPoint x: 851, endPoint y: 221, distance: 16.0
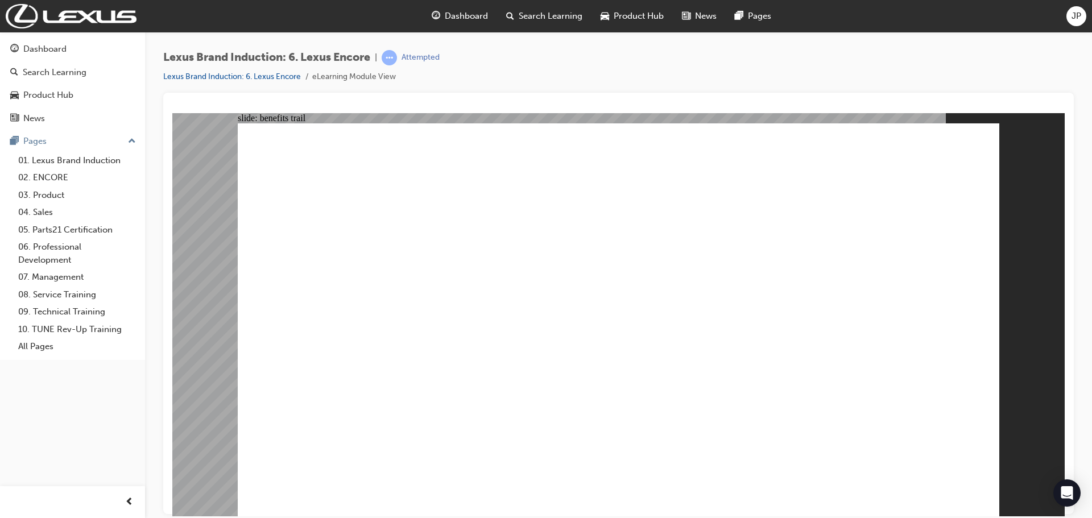
drag, startPoint x: 663, startPoint y: 258, endPoint x: 713, endPoint y: 271, distance: 51.7
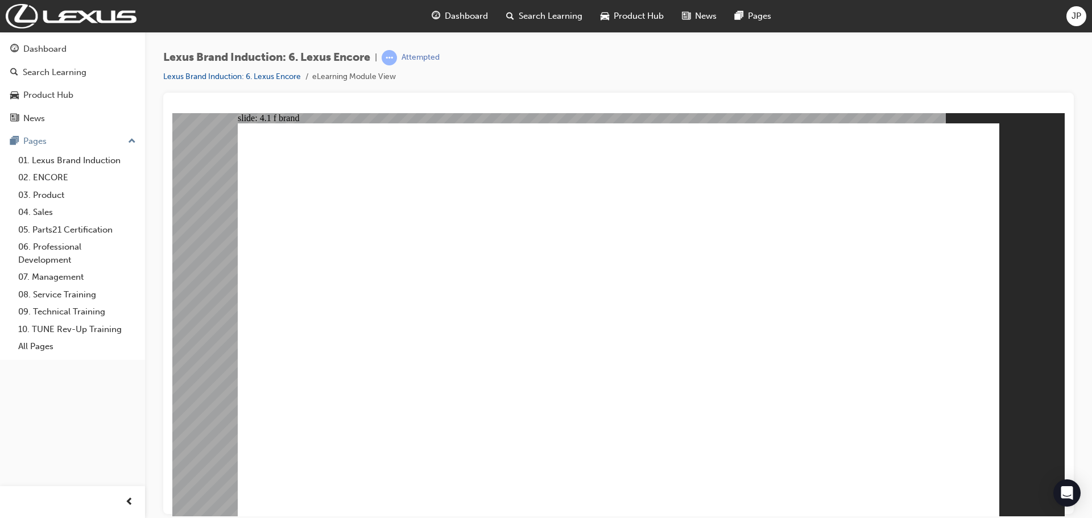
drag, startPoint x: 626, startPoint y: 263, endPoint x: 654, endPoint y: 244, distance: 33.9
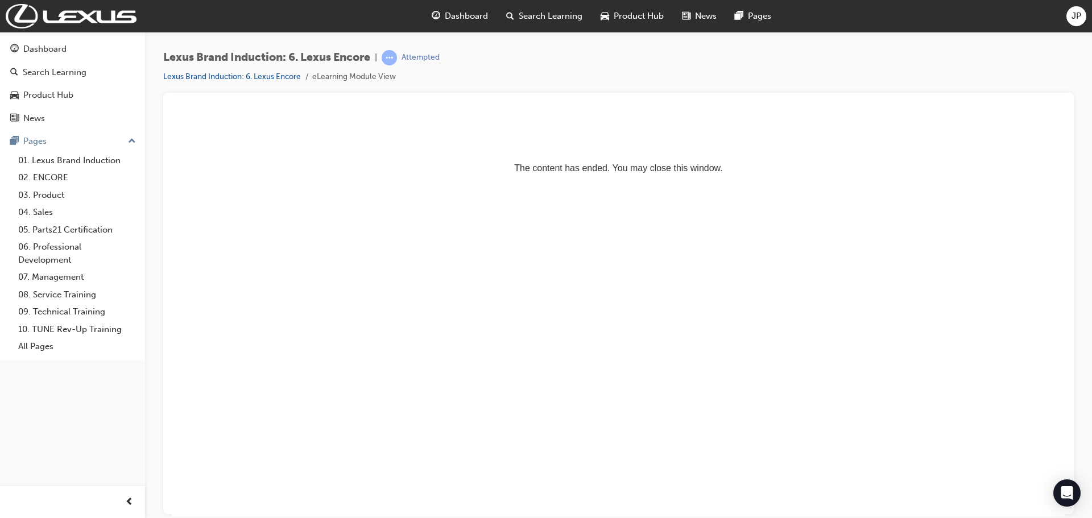
click at [795, 182] on html "The content has ended. You may close this window." at bounding box center [618, 147] width 892 height 69
click at [652, 182] on html "The content has ended. You may close this window." at bounding box center [618, 147] width 892 height 69
click at [875, 182] on html "The content has ended. You may close this window." at bounding box center [618, 147] width 892 height 69
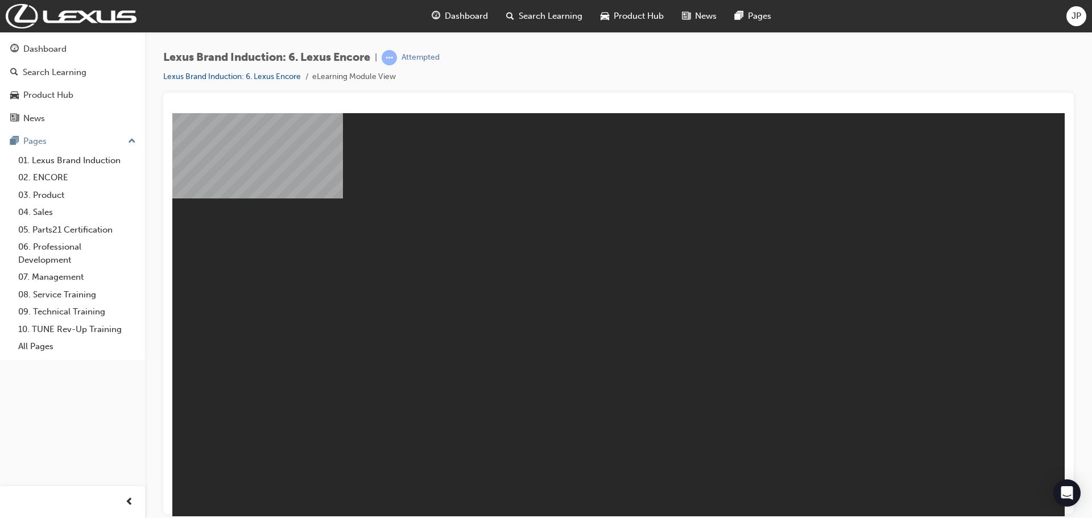
click at [780, 331] on body "Lexus_Module_6_REV_V1 You are offline. Trying to reconnect... M M" at bounding box center [618, 314] width 892 height 403
click at [231, 77] on link "Lexus Brand Induction: 6. Lexus Encore" at bounding box center [232, 77] width 138 height 10
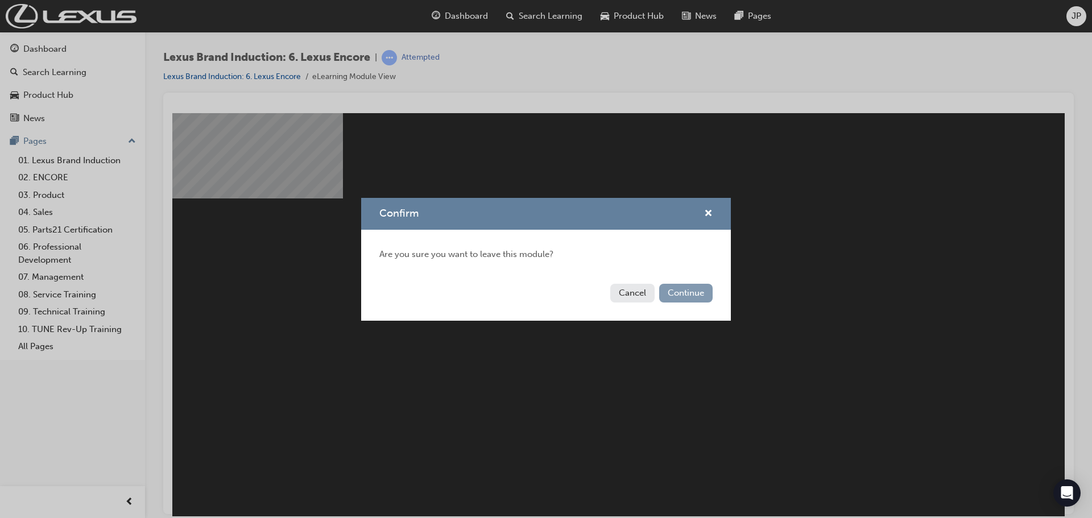
click at [699, 293] on button "Continue" at bounding box center [685, 293] width 53 height 19
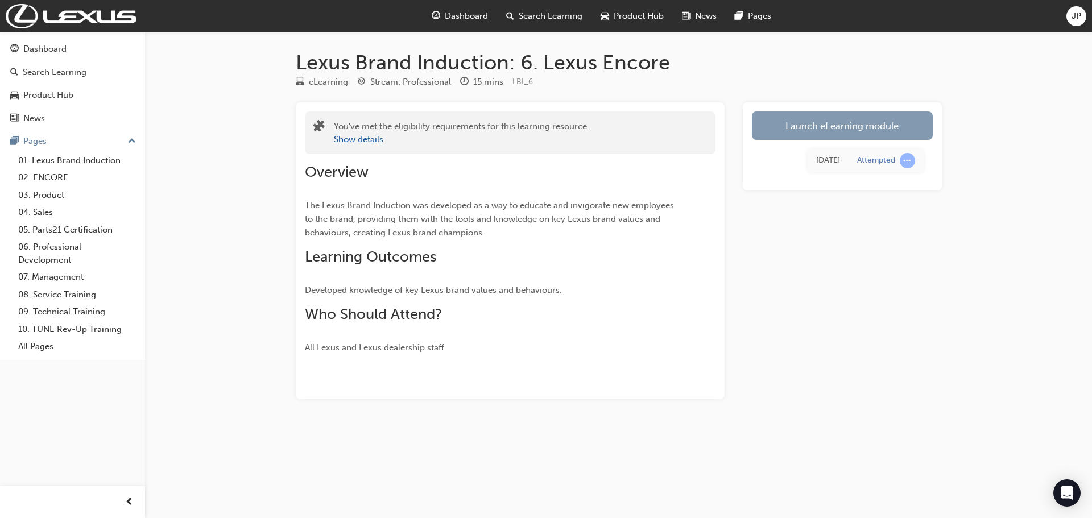
click at [827, 131] on link "Launch eLearning module" at bounding box center [842, 125] width 181 height 28
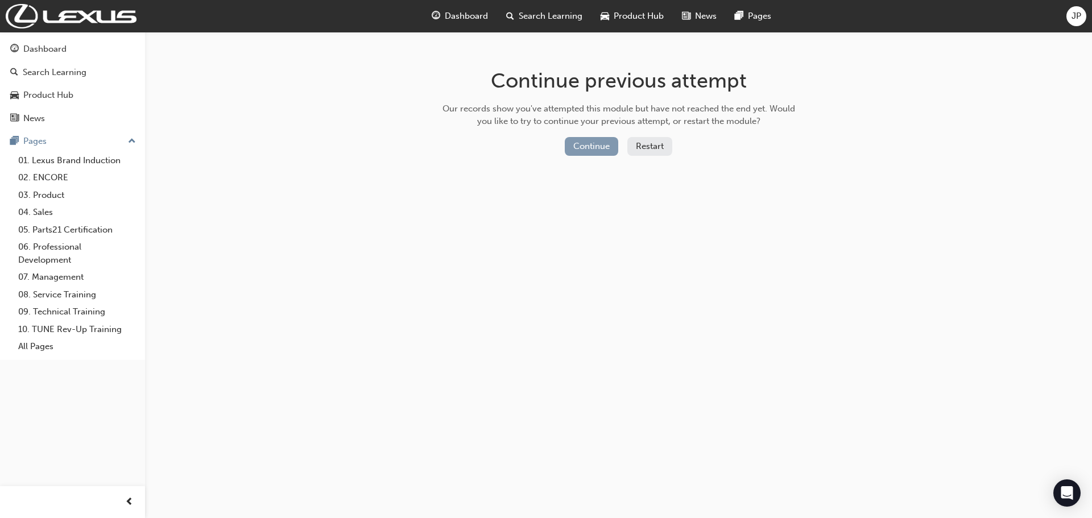
click at [603, 143] on button "Continue" at bounding box center [591, 146] width 53 height 19
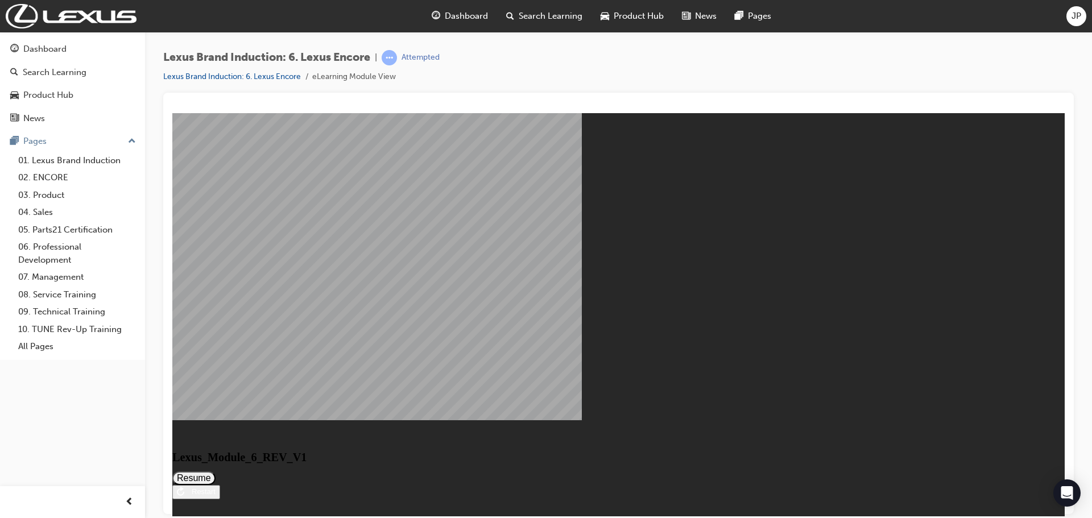
click at [216, 471] on button "Resume" at bounding box center [193, 478] width 43 height 14
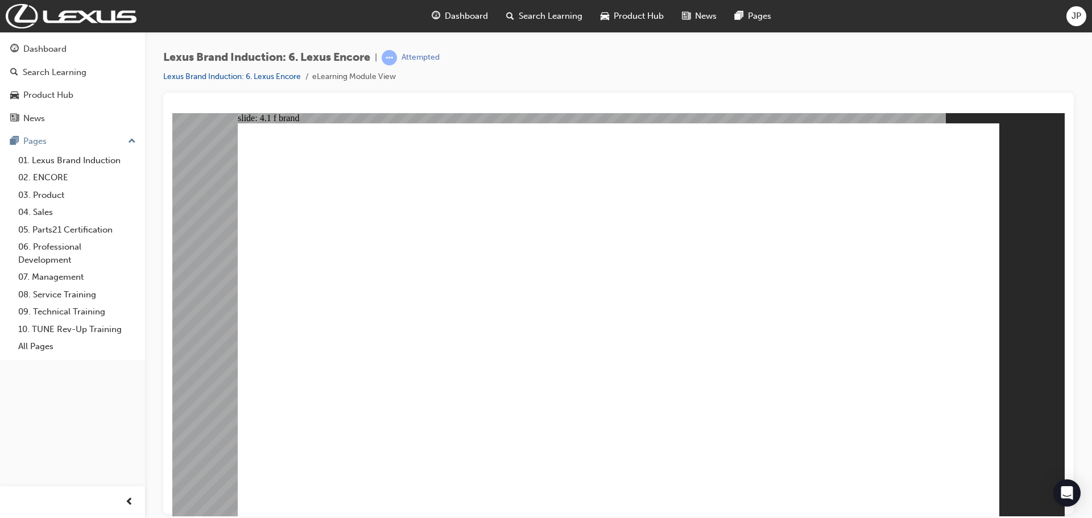
drag, startPoint x: 791, startPoint y: 368, endPoint x: 809, endPoint y: 295, distance: 75.5
drag, startPoint x: 733, startPoint y: 280, endPoint x: 734, endPoint y: 272, distance: 8.6
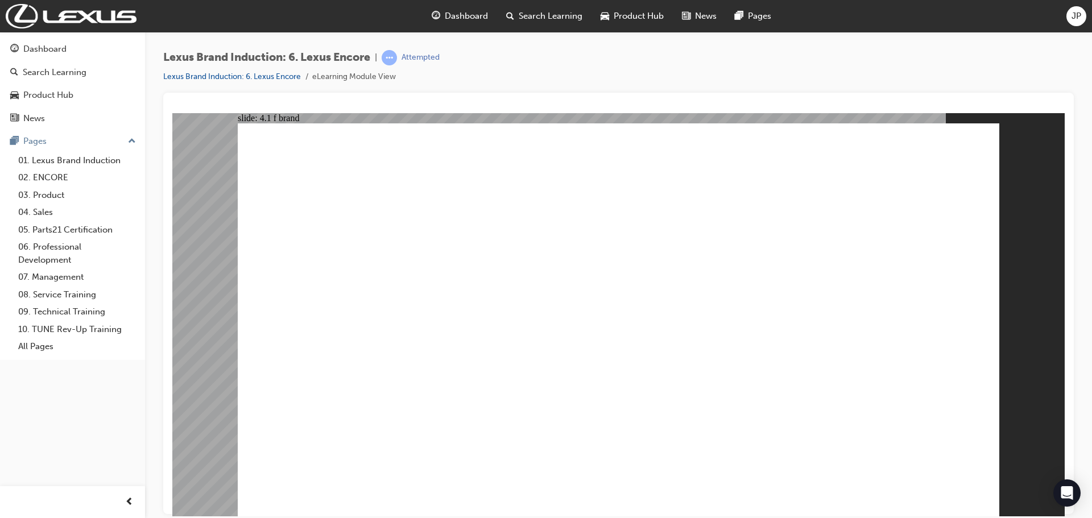
drag, startPoint x: 672, startPoint y: 87, endPoint x: 497, endPoint y: 21, distance: 187.2
click at [672, 87] on div "Lexus Brand Induction: 6. Lexus [MEDICAL_DATA] | Attempted Lexus Brand Inductio…" at bounding box center [618, 71] width 911 height 43
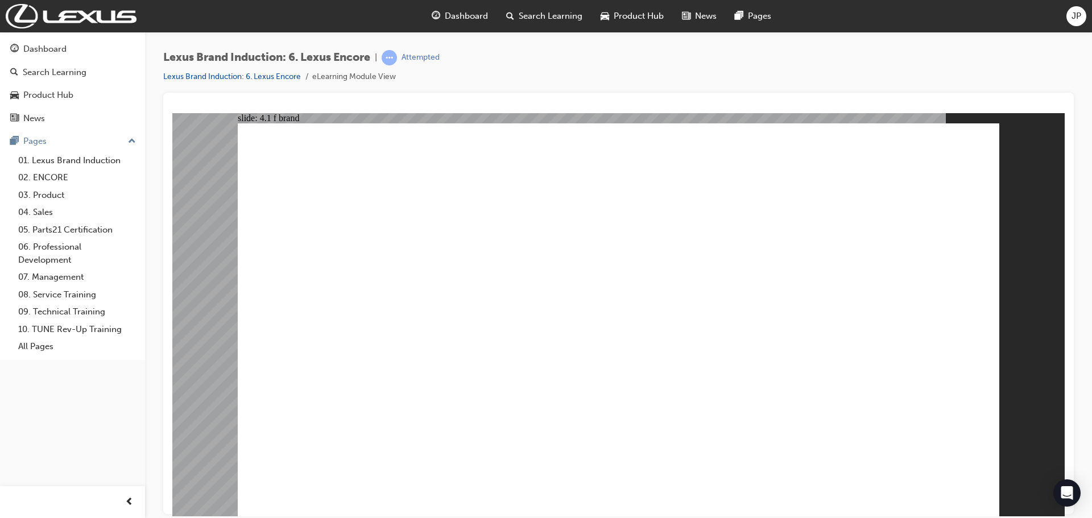
drag, startPoint x: 905, startPoint y: 497, endPoint x: 908, endPoint y: 486, distance: 11.2
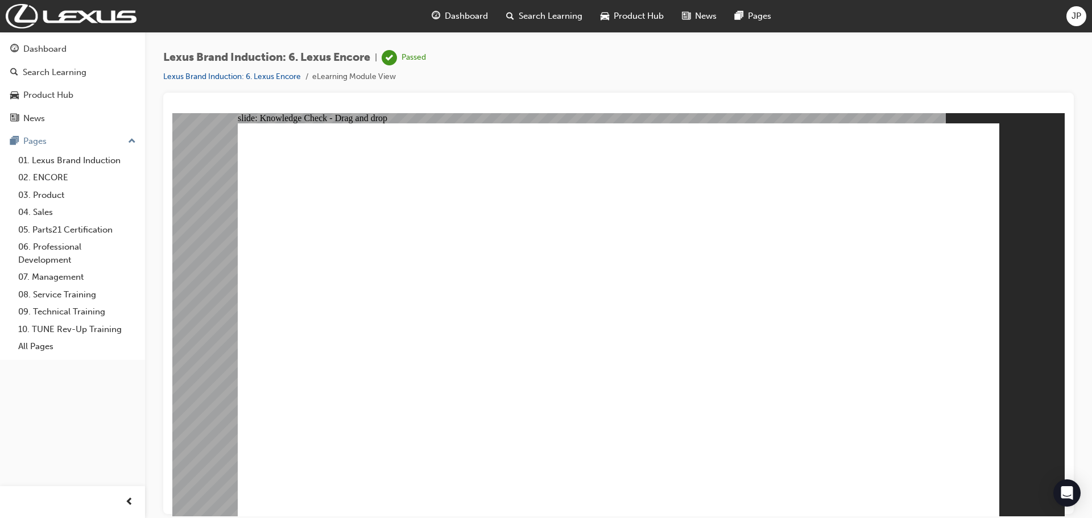
drag, startPoint x: 601, startPoint y: 279, endPoint x: 617, endPoint y: 267, distance: 20.4
drag, startPoint x: 781, startPoint y: 276, endPoint x: 585, endPoint y: 366, distance: 215.1
drag, startPoint x: 895, startPoint y: 286, endPoint x: 895, endPoint y: 403, distance: 117.7
drag, startPoint x: 526, startPoint y: 264, endPoint x: 632, endPoint y: 359, distance: 142.6
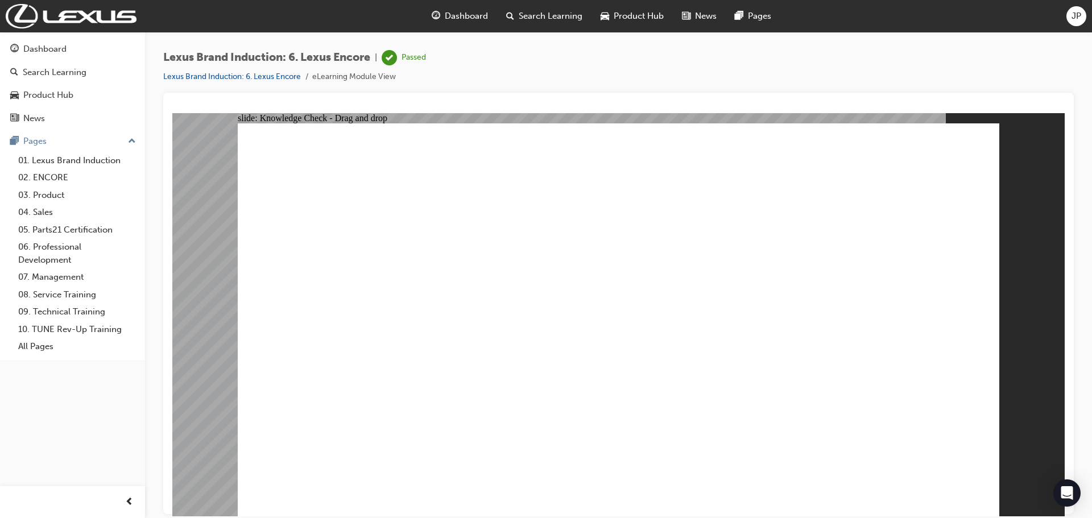
drag, startPoint x: 609, startPoint y: 312, endPoint x: 917, endPoint y: 406, distance: 321.9
drag, startPoint x: 846, startPoint y: 298, endPoint x: 904, endPoint y: 242, distance: 80.9
drag, startPoint x: 725, startPoint y: 429, endPoint x: 762, endPoint y: 412, distance: 41.0
drag, startPoint x: 688, startPoint y: 369, endPoint x: 687, endPoint y: 382, distance: 13.1
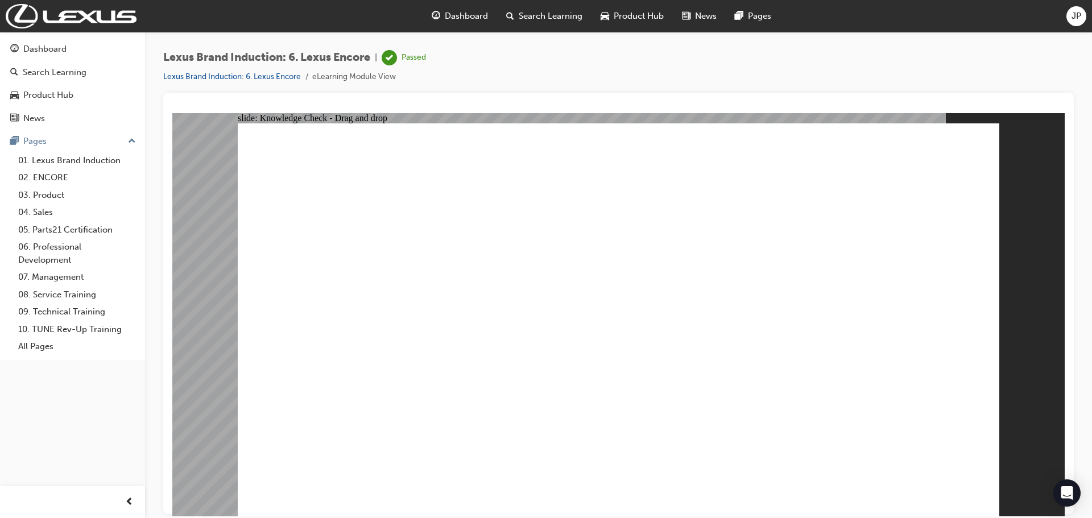
click at [206, 78] on link "Lexus Brand Induction: 6. Lexus Encore" at bounding box center [232, 77] width 138 height 10
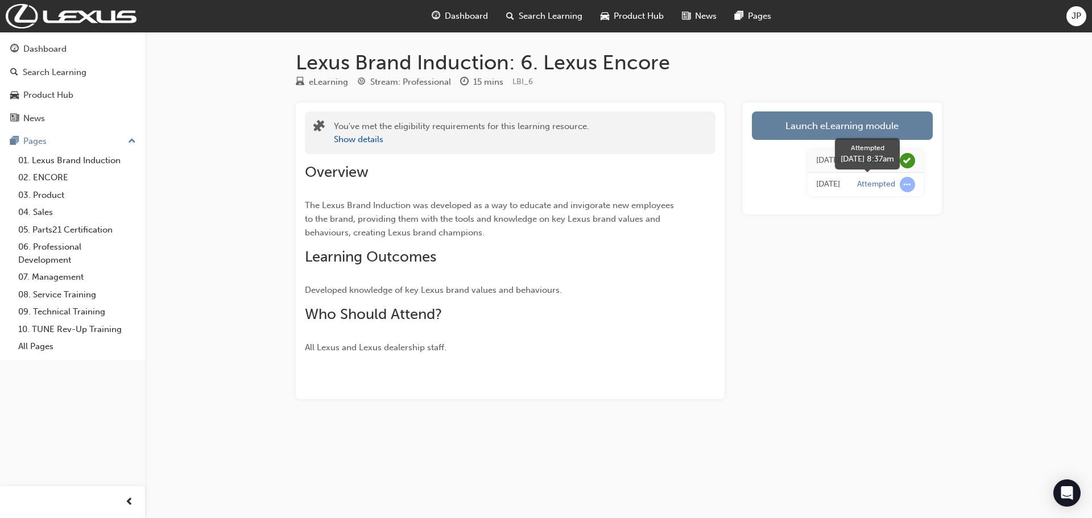
click at [907, 188] on span "learningRecordVerb_ATTEMPT-icon" at bounding box center [907, 184] width 15 height 15
click at [460, 17] on span "Dashboard" at bounding box center [466, 16] width 43 height 13
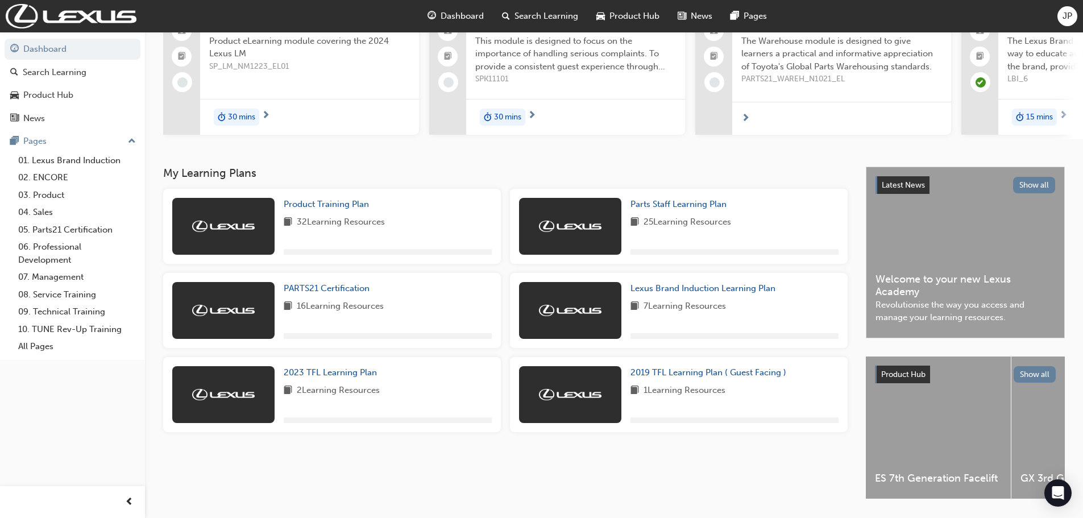
scroll to position [146, 0]
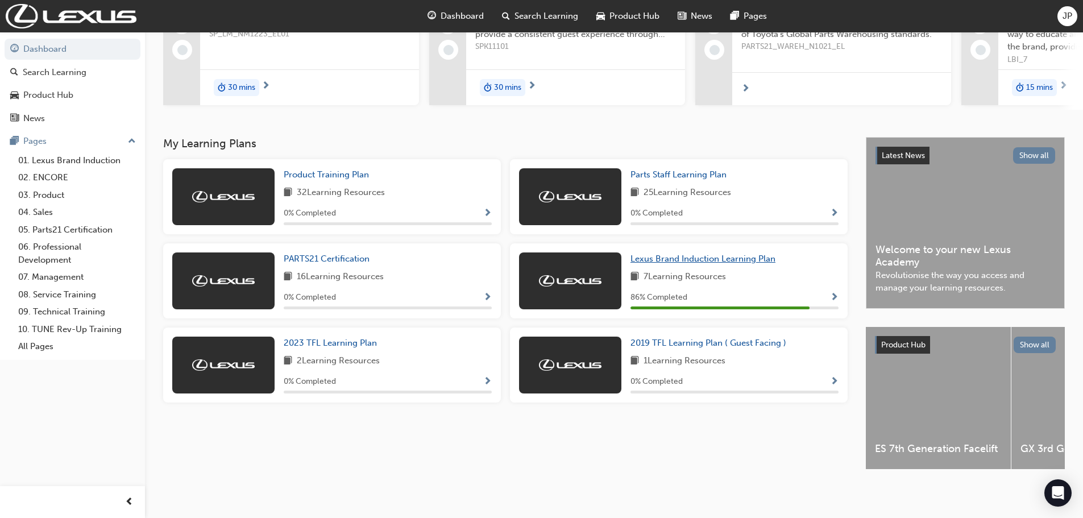
click at [689, 253] on link "Lexus Brand Induction Learning Plan" at bounding box center [706, 259] width 150 height 13
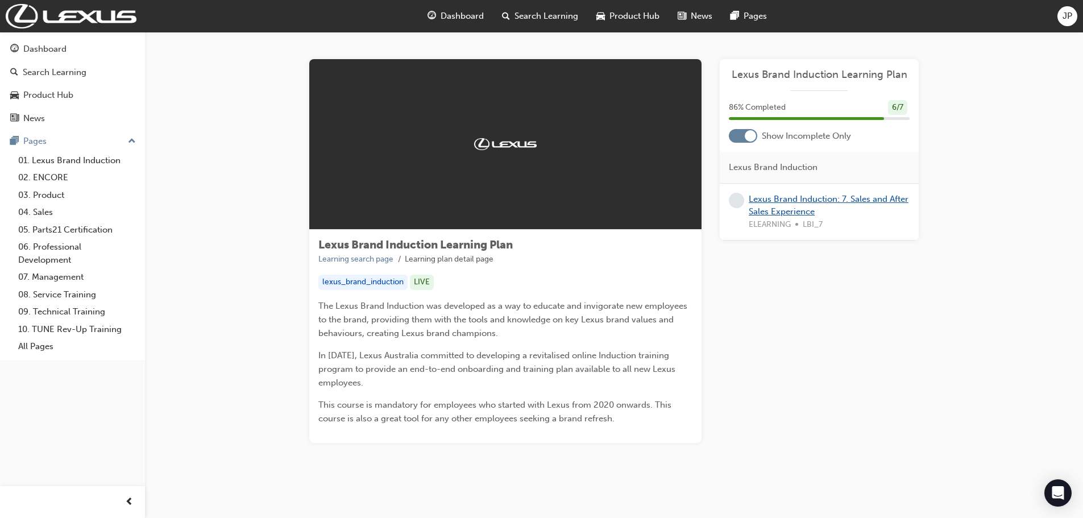
click at [828, 200] on link "Lexus Brand Induction: 7. Sales and After Sales Experience" at bounding box center [829, 205] width 160 height 23
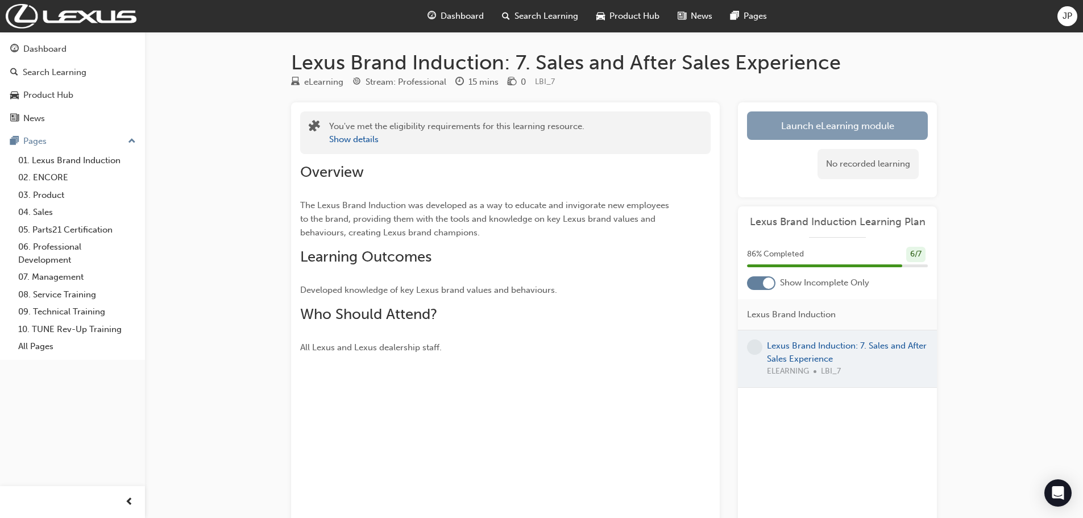
click at [819, 130] on link "Launch eLearning module" at bounding box center [837, 125] width 181 height 28
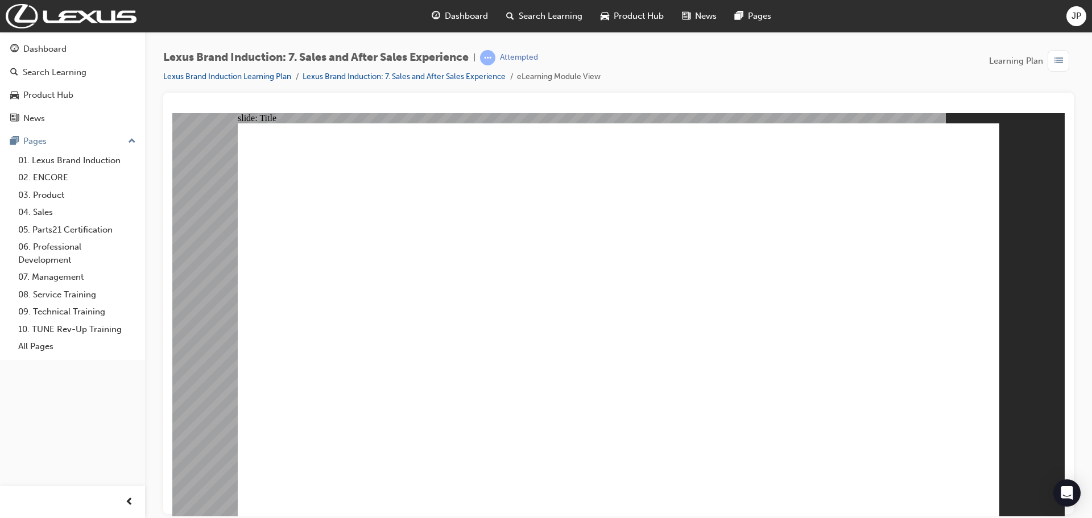
drag, startPoint x: 861, startPoint y: 222, endPoint x: 863, endPoint y: 210, distance: 12.2
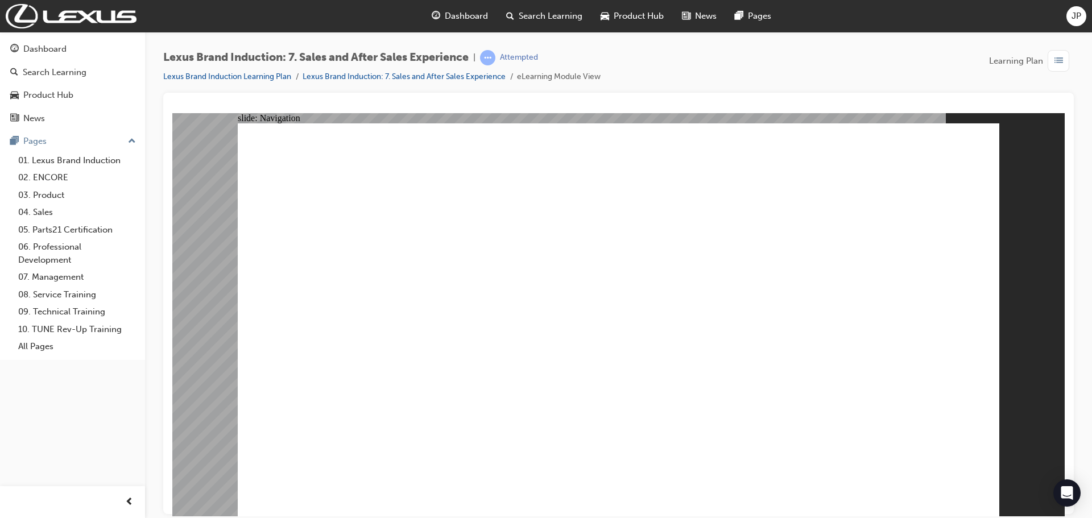
drag, startPoint x: 626, startPoint y: 280, endPoint x: 767, endPoint y: 289, distance: 141.3
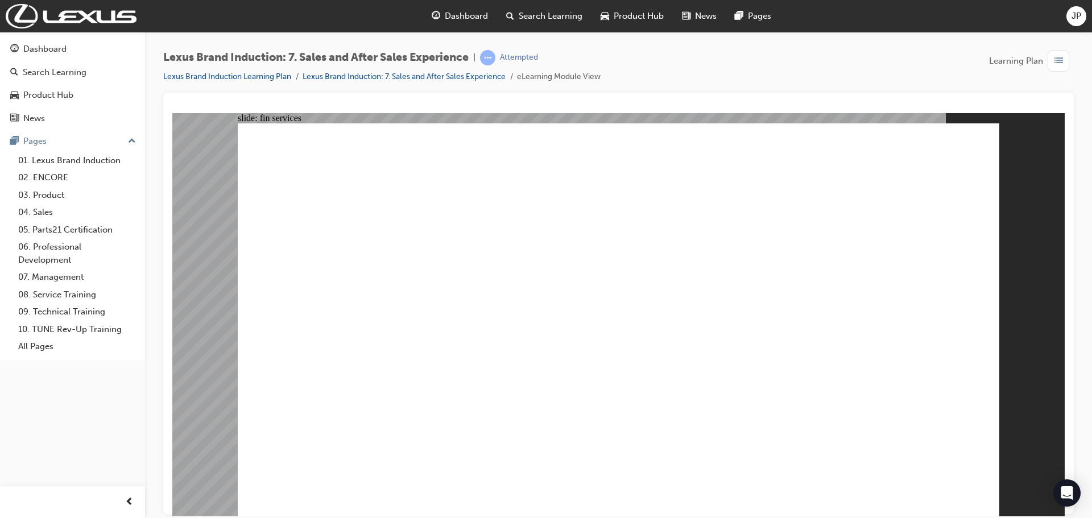
drag, startPoint x: 640, startPoint y: 356, endPoint x: 731, endPoint y: 439, distance: 123.6
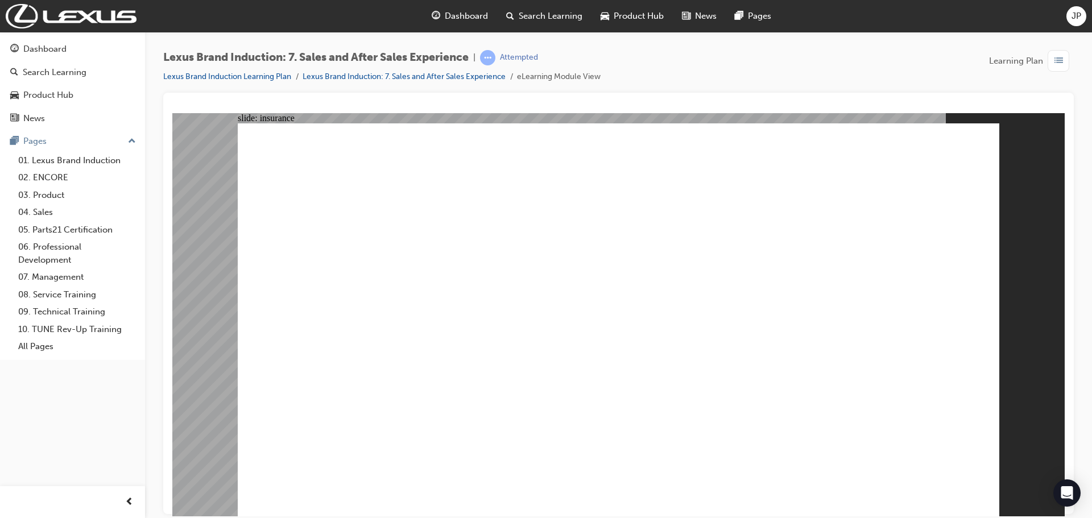
radio input "true"
click at [172, 113] on image at bounding box center [172, 113] width 0 height 0
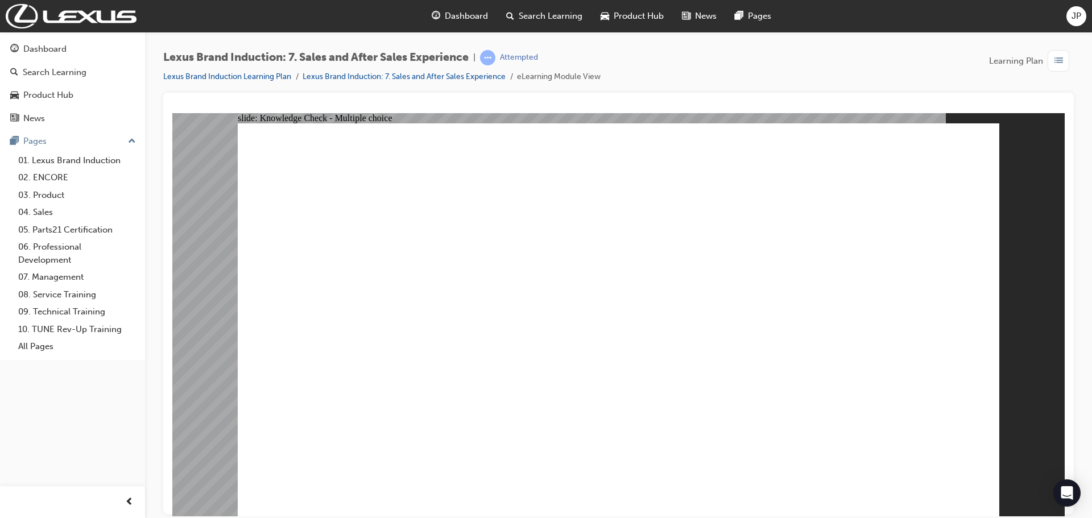
radio input "true"
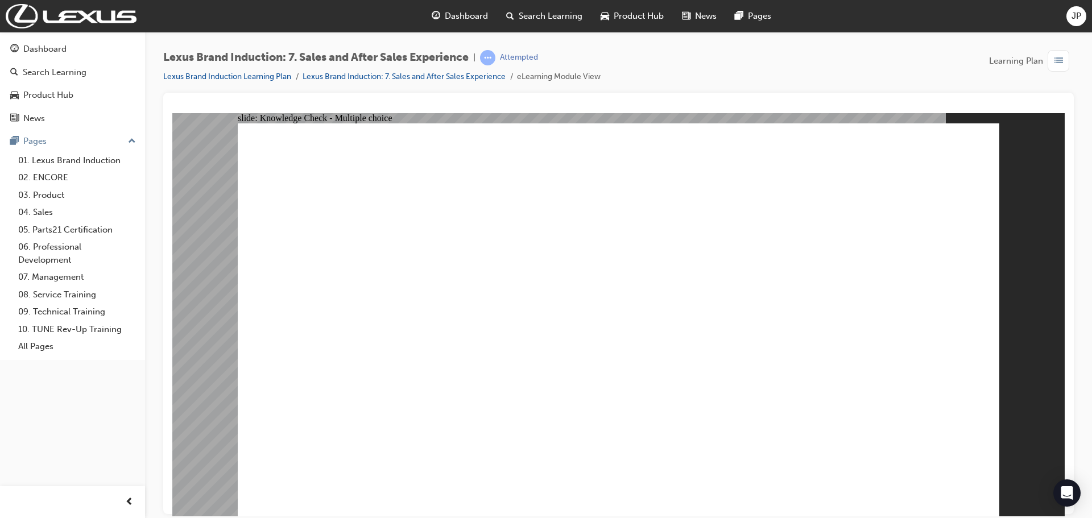
radio input "true"
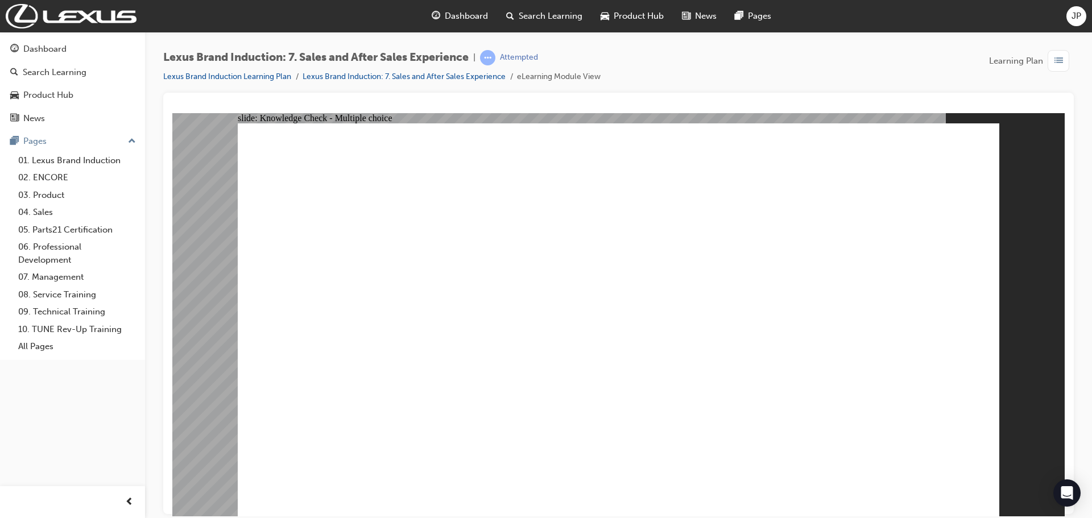
radio input "true"
click at [172, 113] on image at bounding box center [172, 113] width 0 height 0
checkbox input "true"
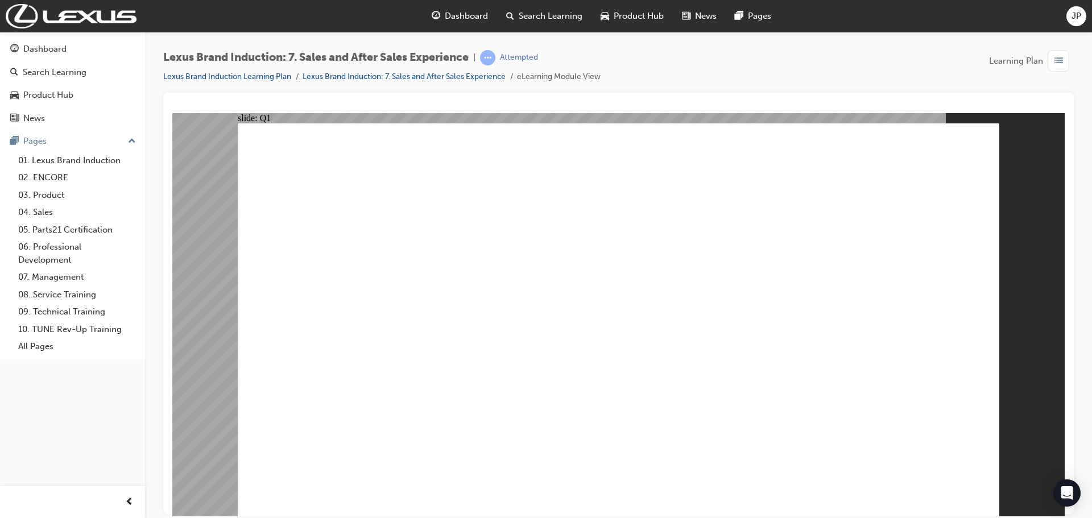
checkbox input "true"
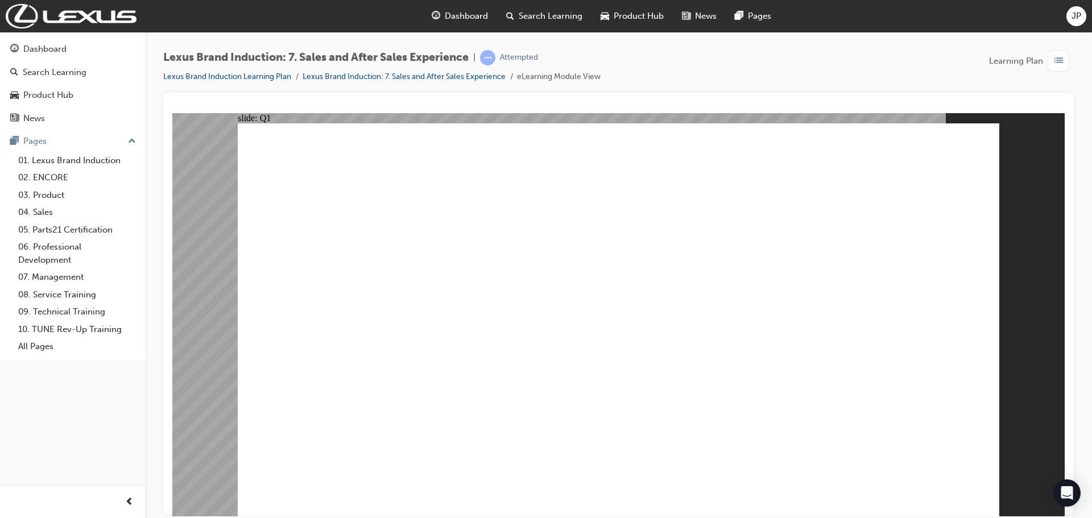
checkbox input "true"
click at [172, 113] on image at bounding box center [172, 113] width 0 height 0
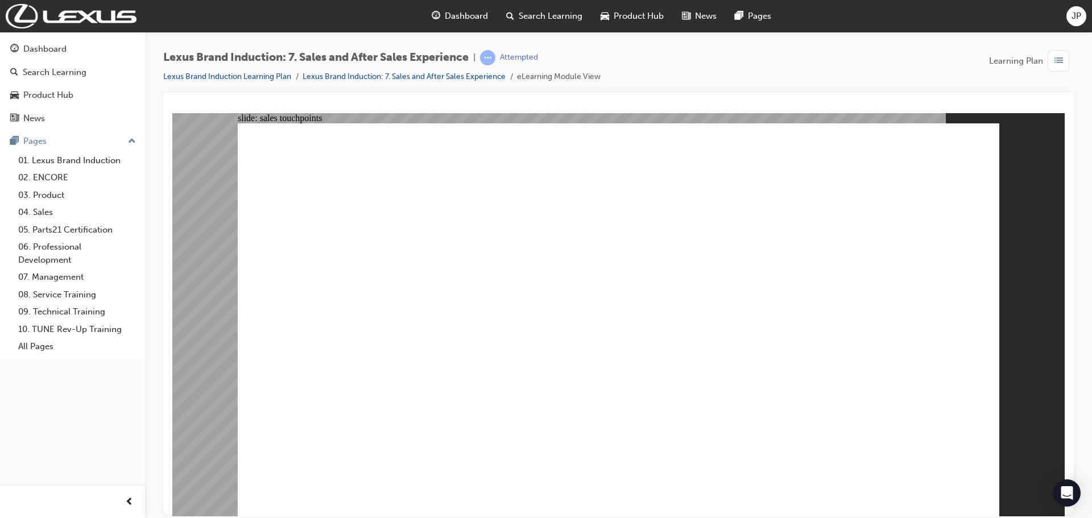
radio input "true"
drag, startPoint x: 690, startPoint y: 388, endPoint x: 694, endPoint y: 372, distance: 17.1
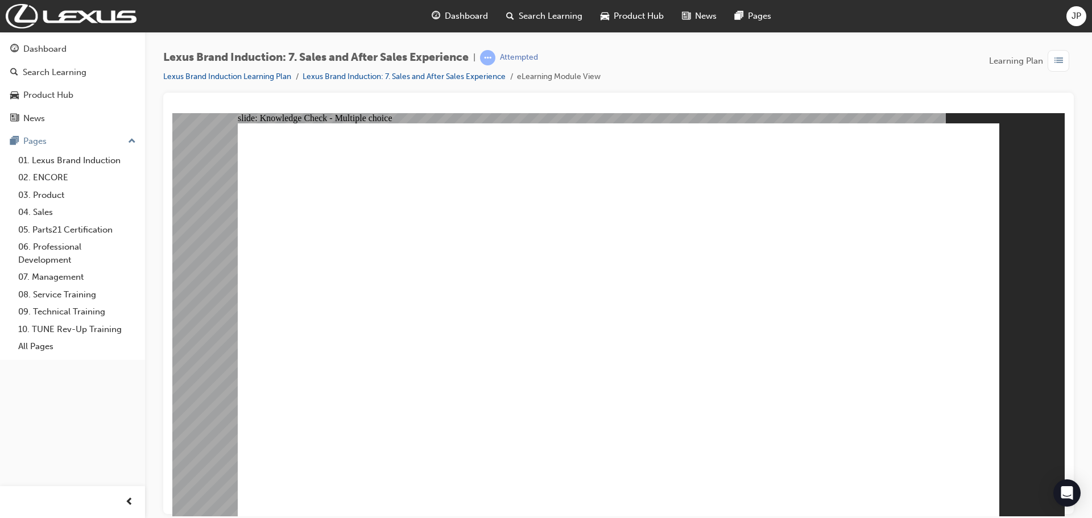
radio input "true"
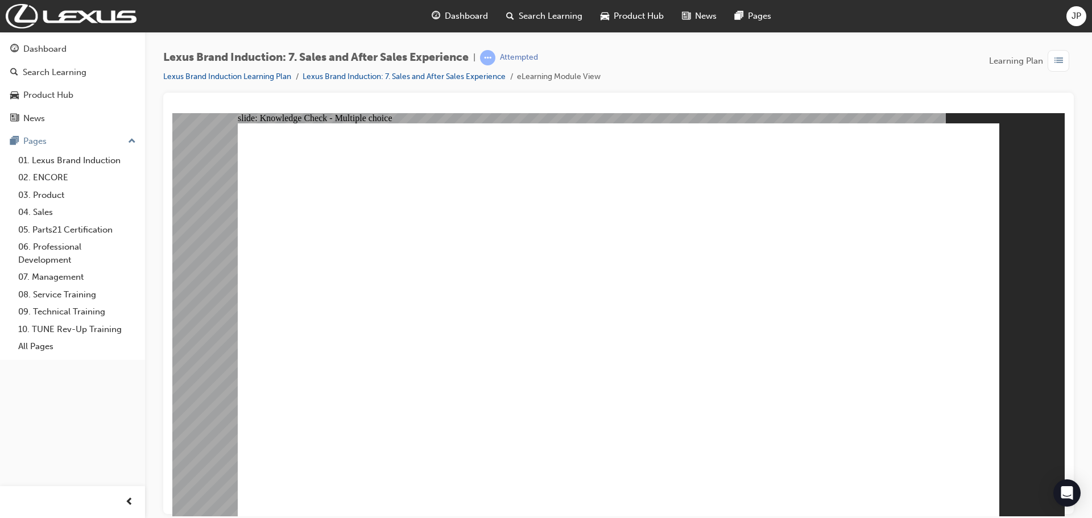
radio input "true"
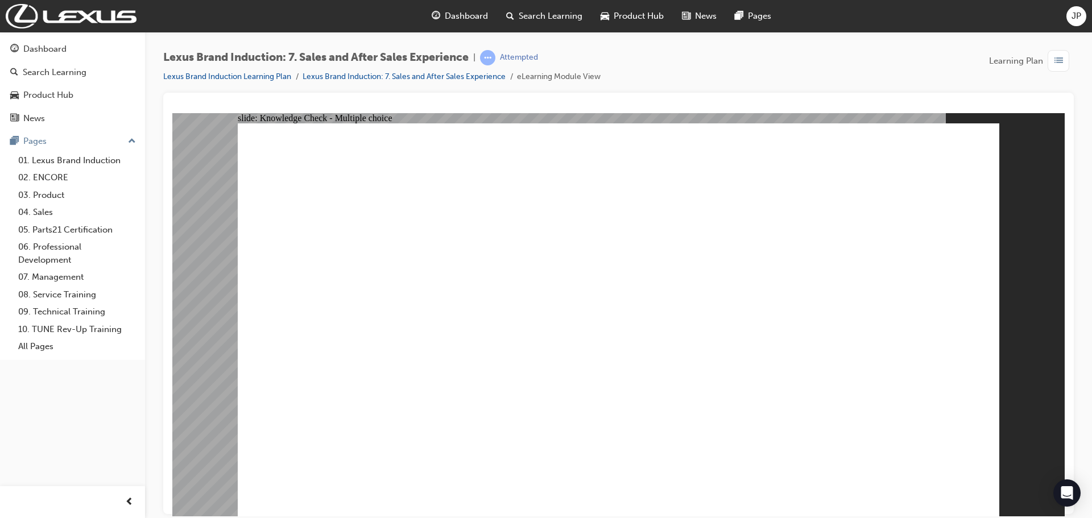
radio input "true"
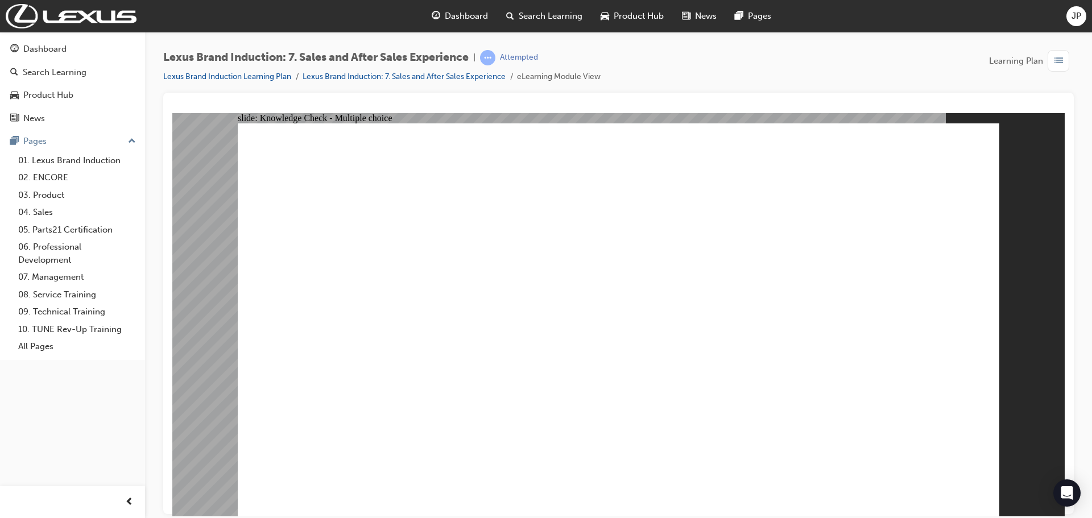
click at [172, 113] on image at bounding box center [172, 113] width 0 height 0
checkbox input "true"
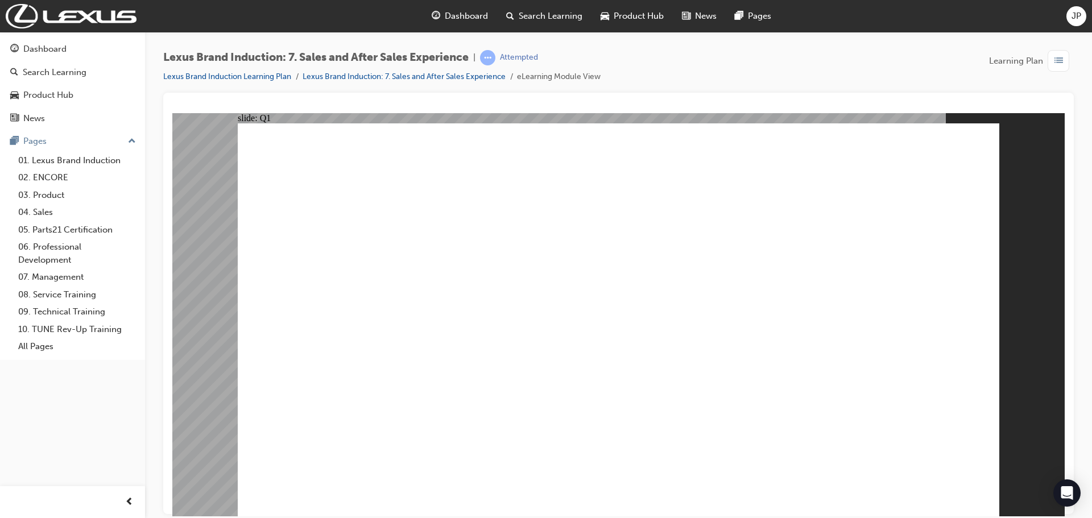
checkbox input "true"
drag, startPoint x: 738, startPoint y: 379, endPoint x: 766, endPoint y: 388, distance: 29.5
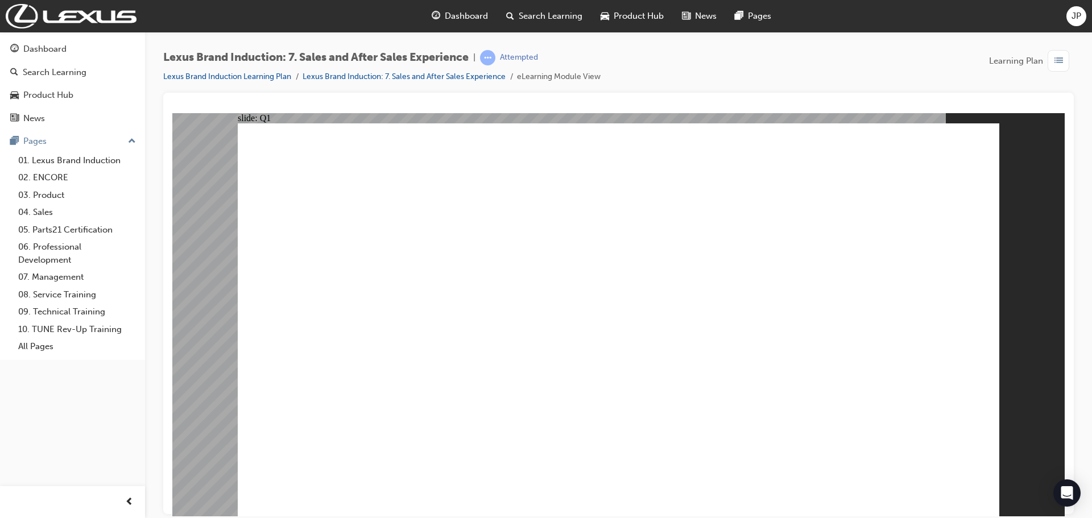
checkbox input "true"
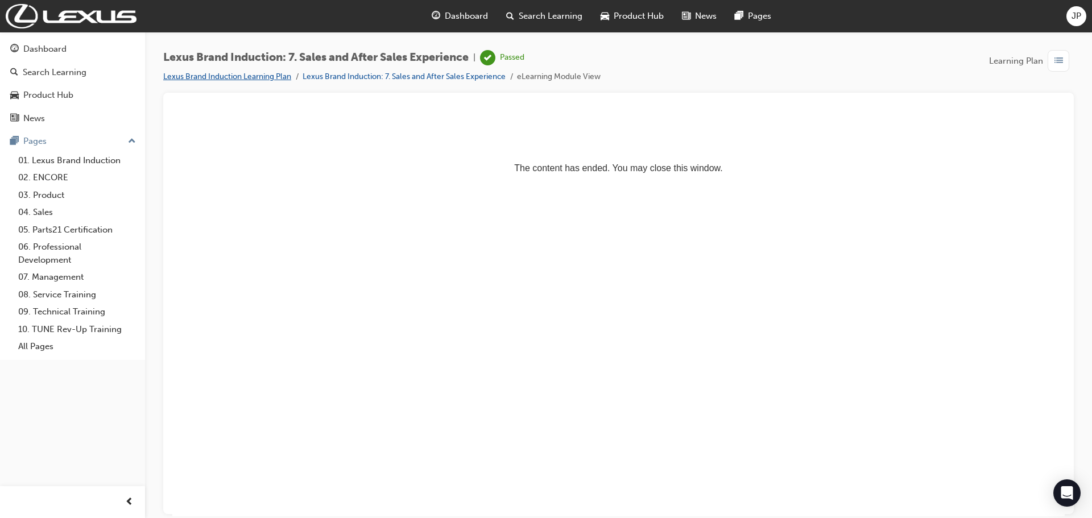
click at [229, 76] on link "Lexus Brand Induction Learning Plan" at bounding box center [227, 77] width 128 height 10
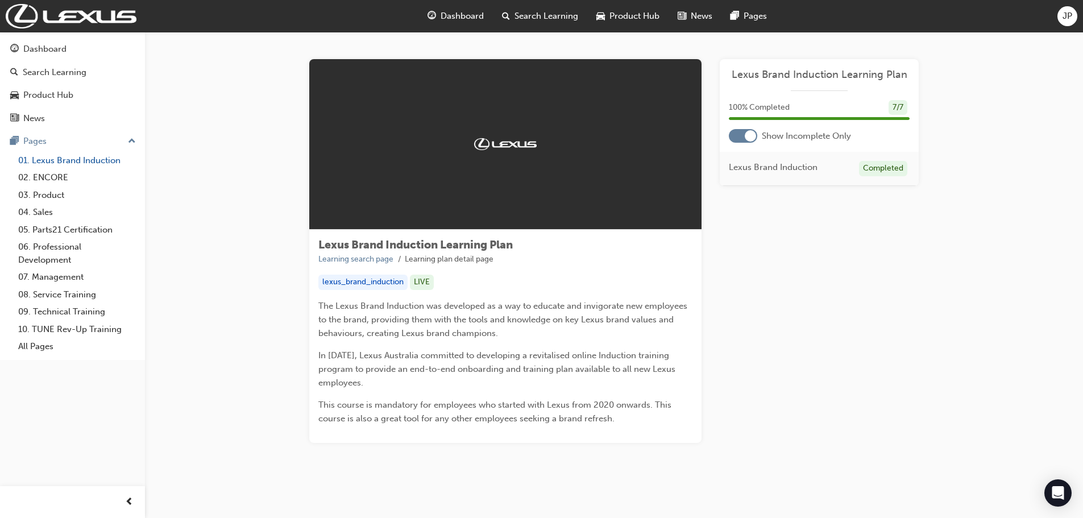
click at [43, 157] on link "01. Lexus Brand Induction" at bounding box center [77, 161] width 127 height 18
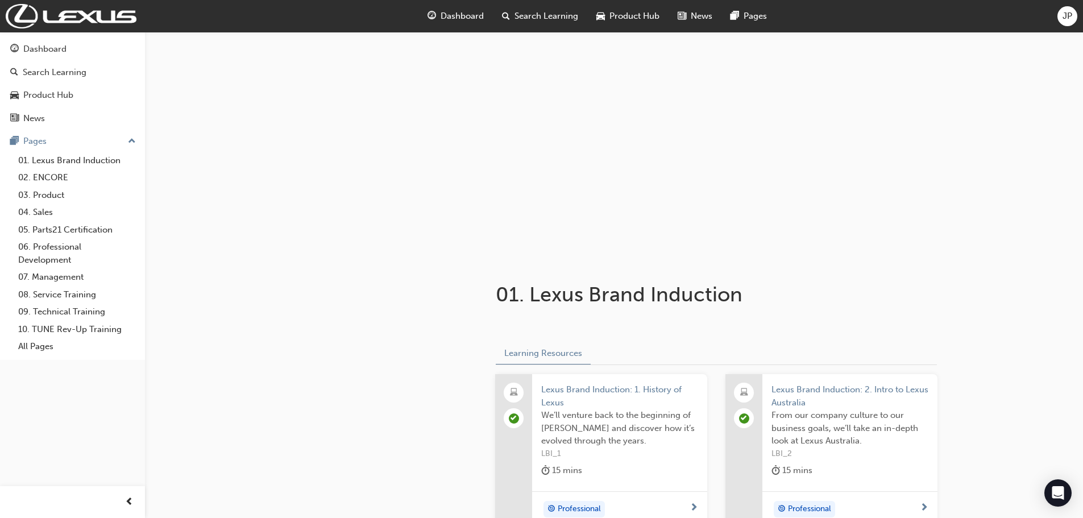
click at [448, 28] on div "Dashboard Search Learning Product Hub News Pages" at bounding box center [597, 16] width 367 height 32
click at [449, 20] on span "Dashboard" at bounding box center [462, 16] width 43 height 13
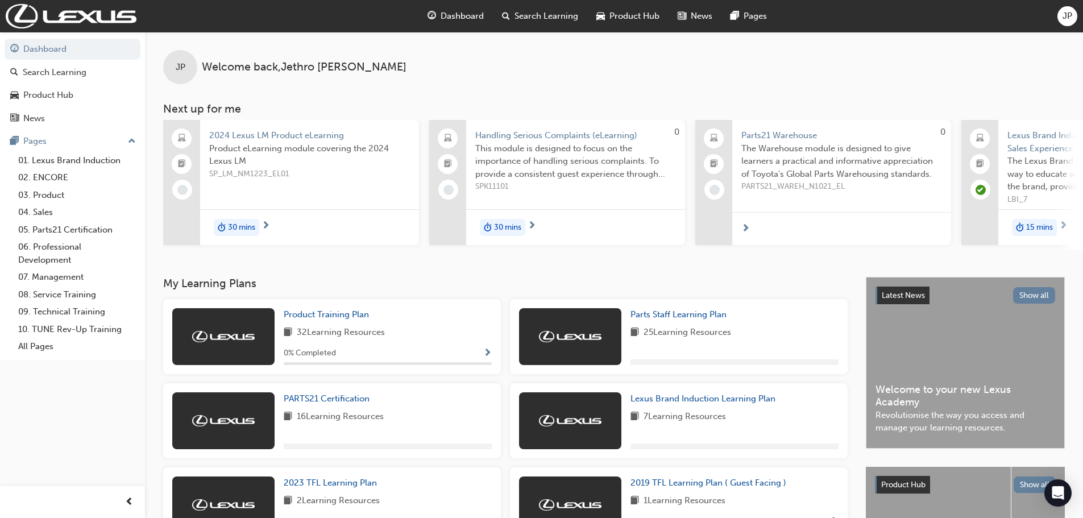
scroll to position [114, 0]
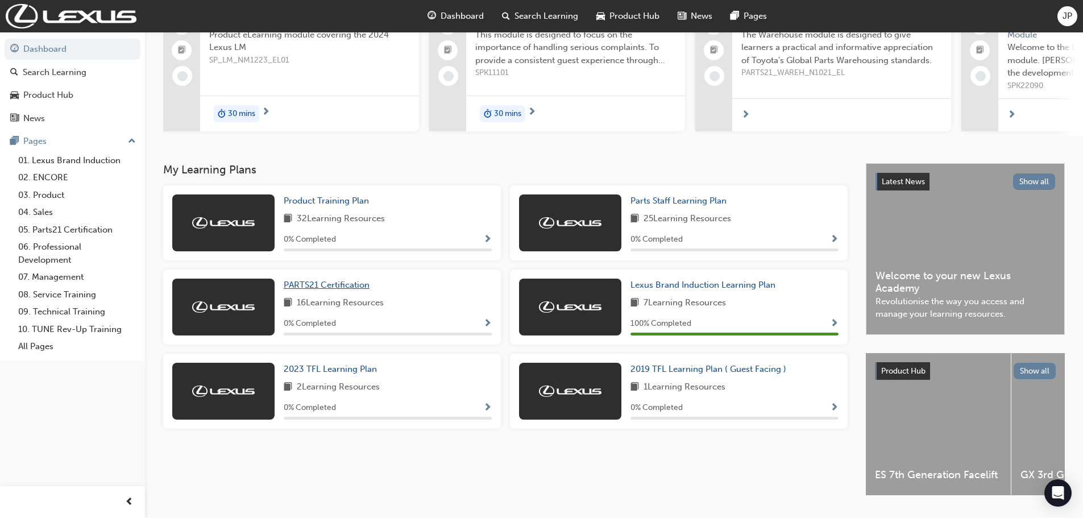
click at [333, 288] on span "PARTS21 Certification" at bounding box center [327, 285] width 86 height 10
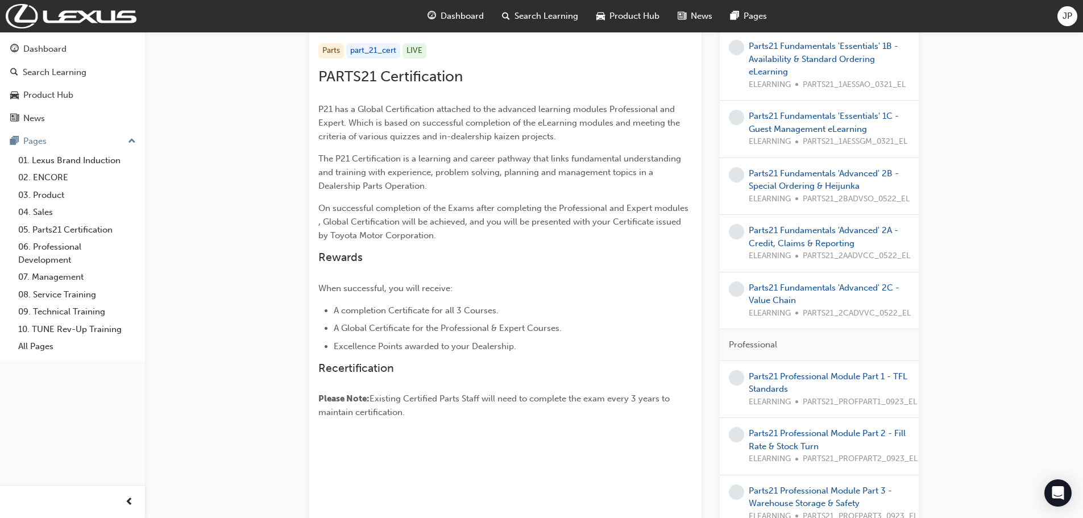
scroll to position [228, 0]
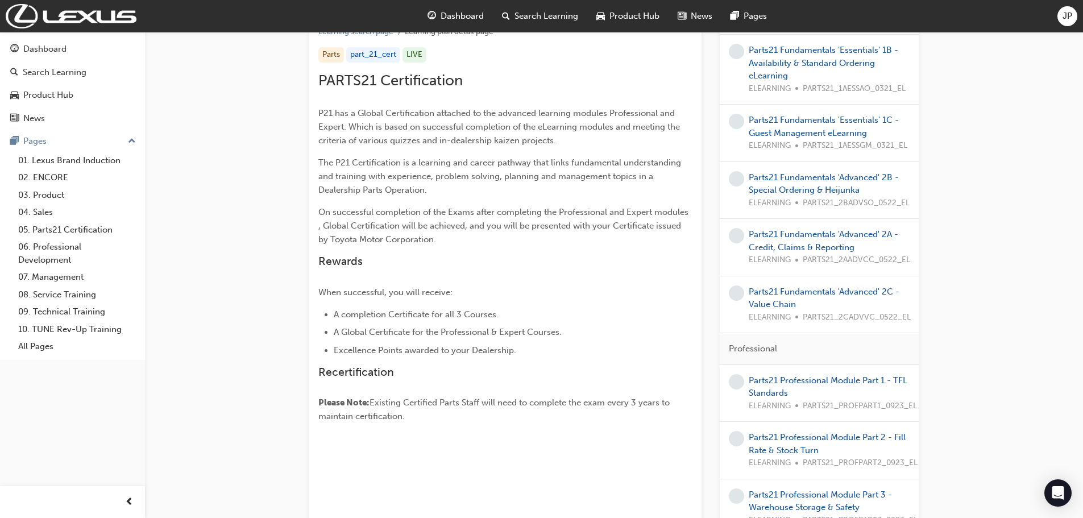
click at [664, 338] on li "A Global Certificate for the Professional & Expert Courses." at bounding box center [513, 332] width 359 height 14
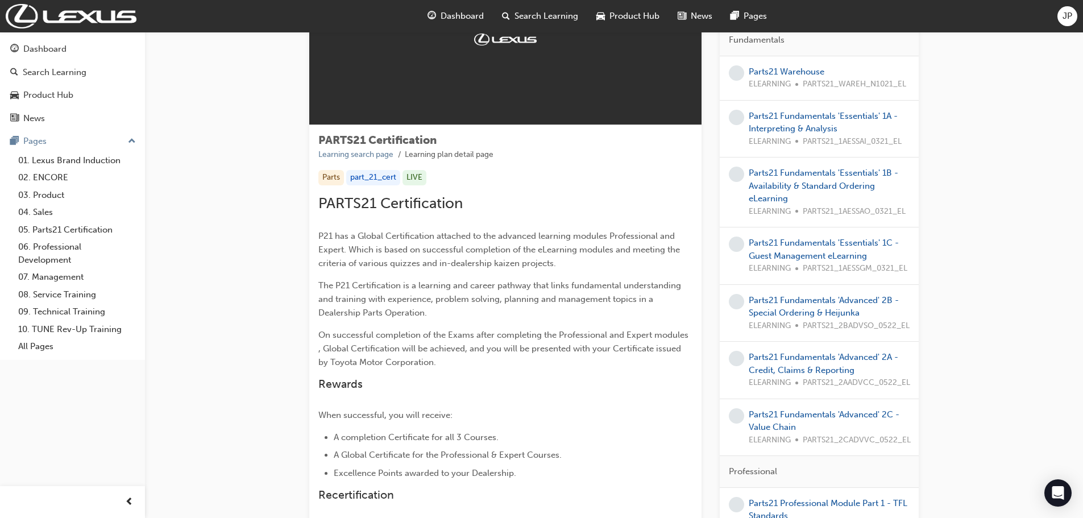
scroll to position [0, 0]
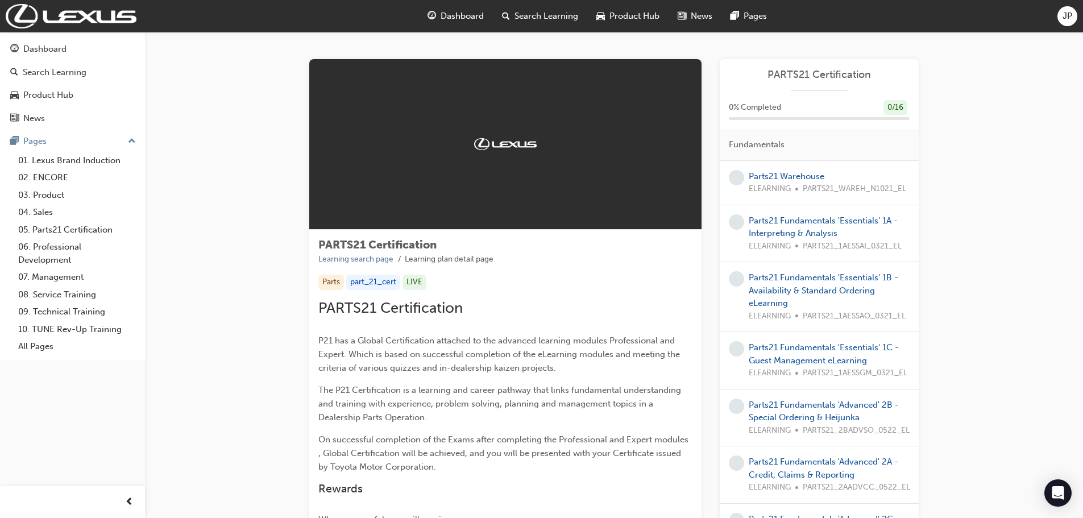
click at [468, 15] on span "Dashboard" at bounding box center [462, 16] width 43 height 13
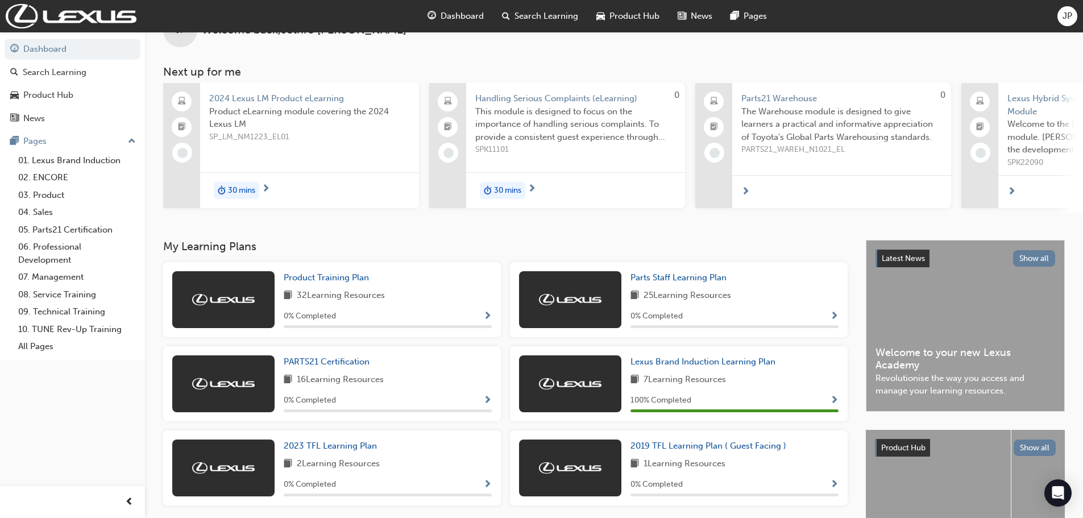
scroll to position [57, 0]
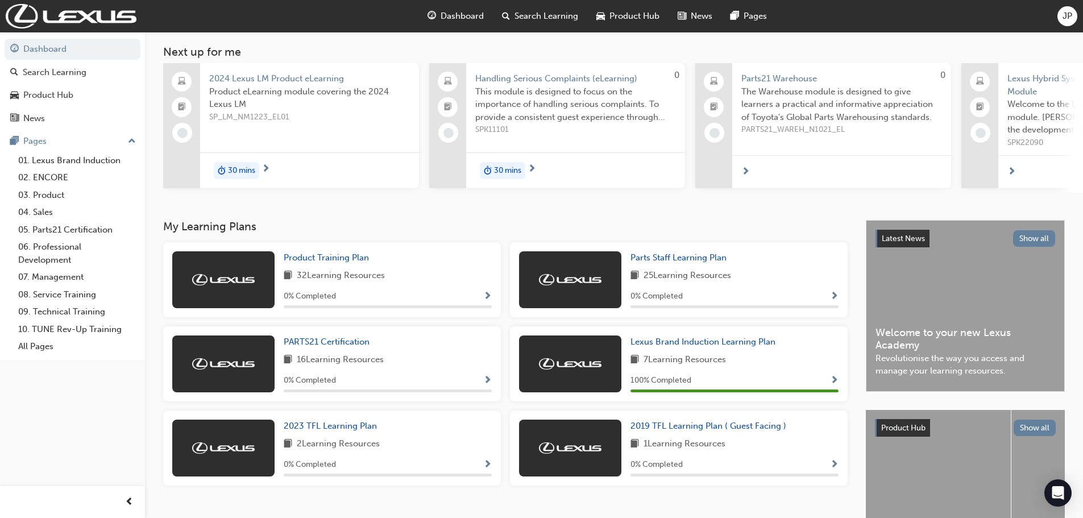
click at [239, 361] on div at bounding box center [223, 364] width 102 height 57
